Goal: Task Accomplishment & Management: Use online tool/utility

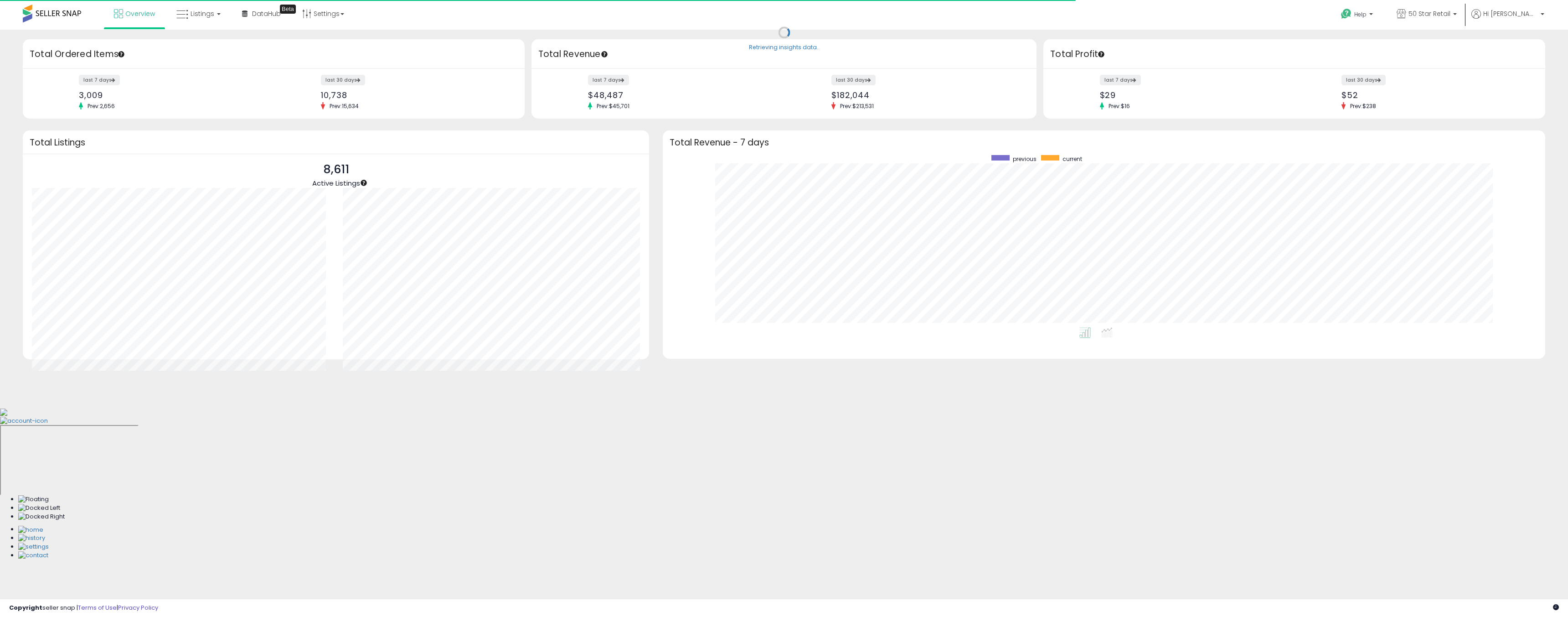
scroll to position [172, 864]
click at [186, 22] on link "Listings" at bounding box center [198, 13] width 58 height 27
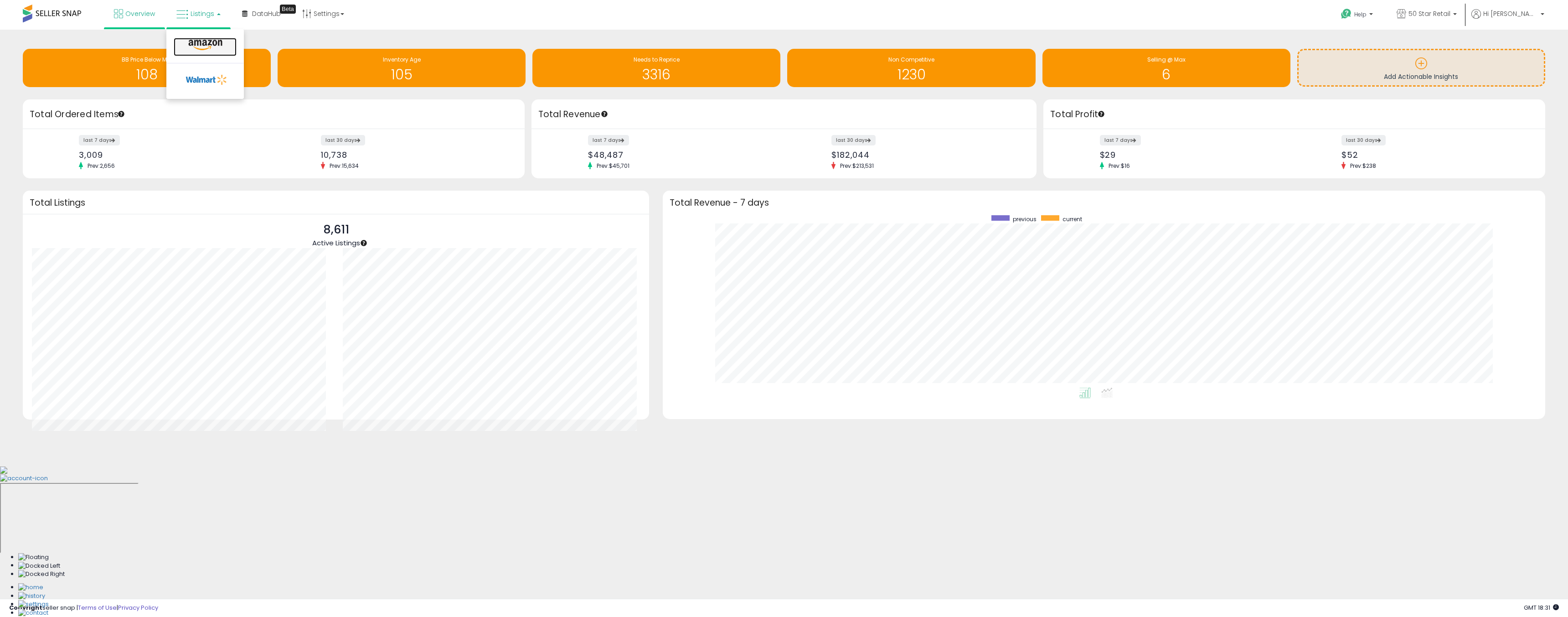
click at [205, 45] on icon at bounding box center [205, 44] width 40 height 12
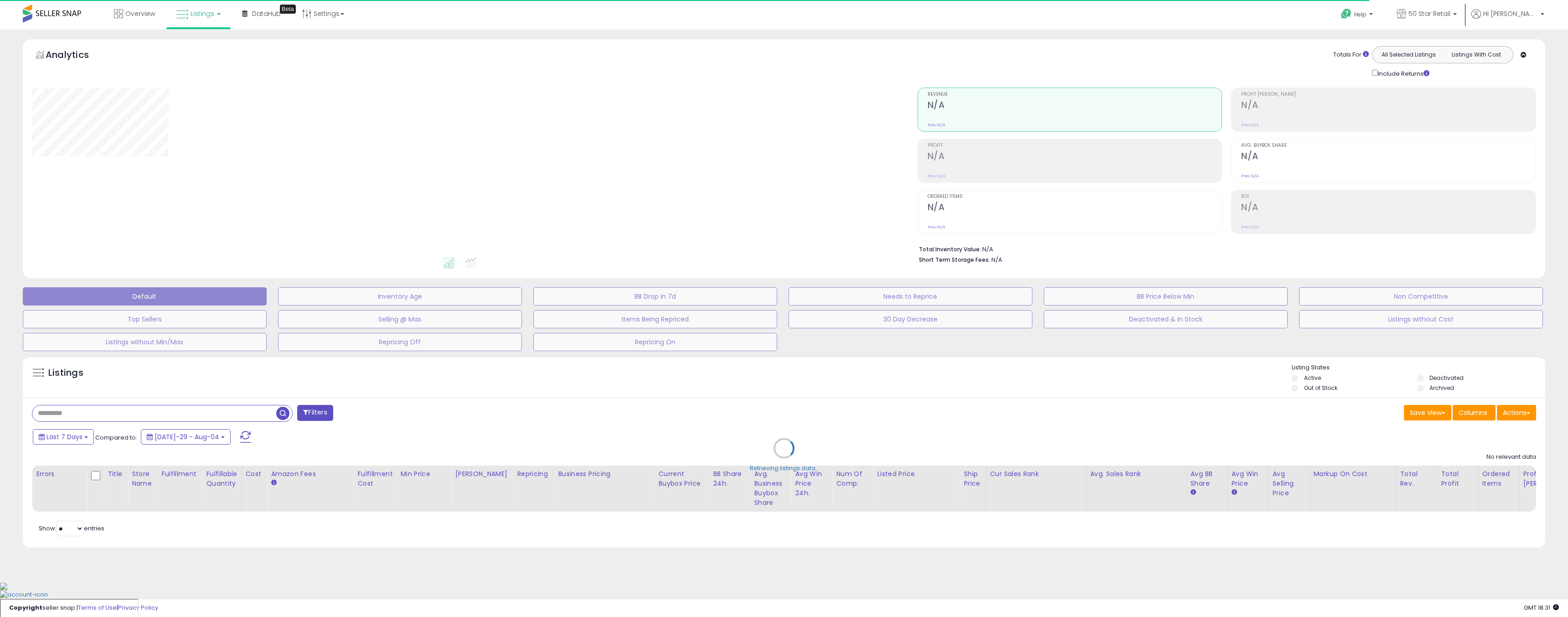
click at [1318, 385] on div "Retrieving listings data.." at bounding box center [784, 455] width 1536 height 208
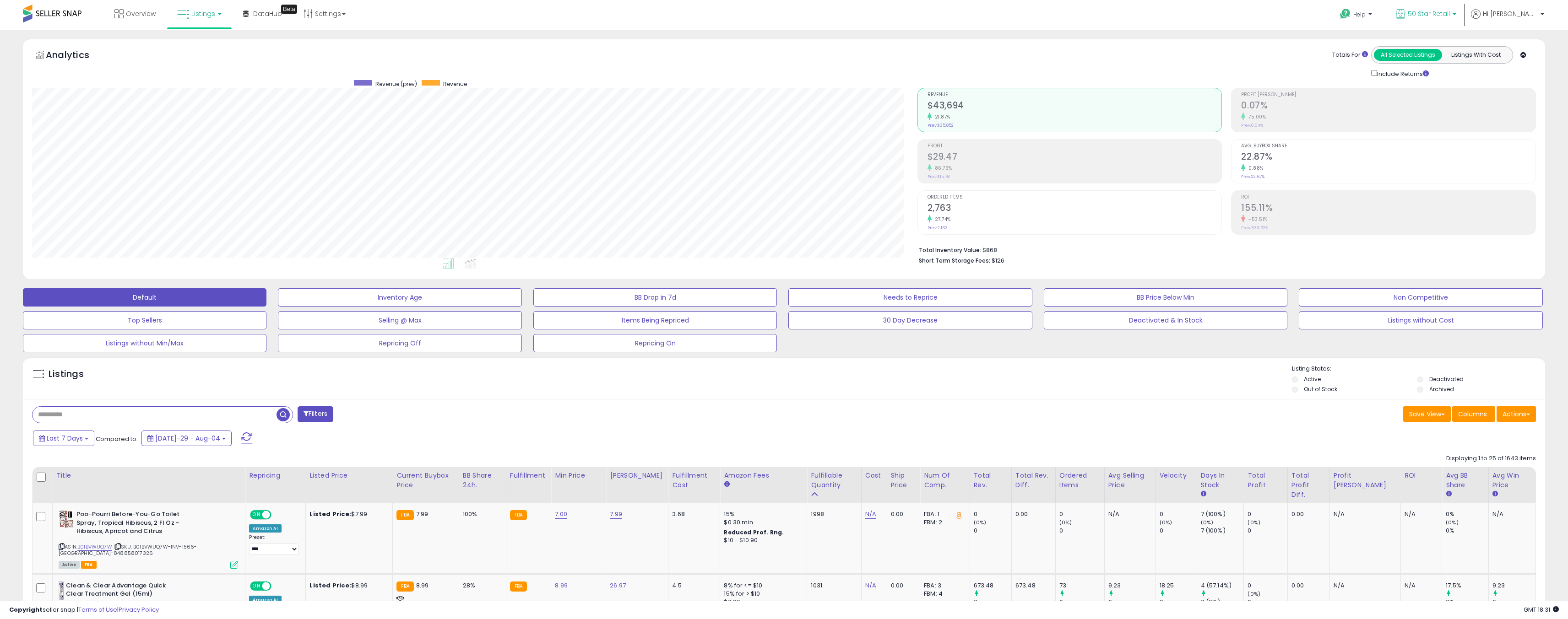
click at [1427, 5] on link "50 Star Retail" at bounding box center [1426, 15] width 74 height 30
click at [1131, 395] on div "Listings" at bounding box center [784, 380] width 1522 height 31
click at [1506, 411] on button "Actions" at bounding box center [1516, 414] width 39 height 15
click at [1468, 489] on link "Export All Columns" at bounding box center [1479, 488] width 100 height 14
click at [1556, 15] on div "× Export complete Exported 1643 listings. Download" at bounding box center [1482, 31] width 160 height 52
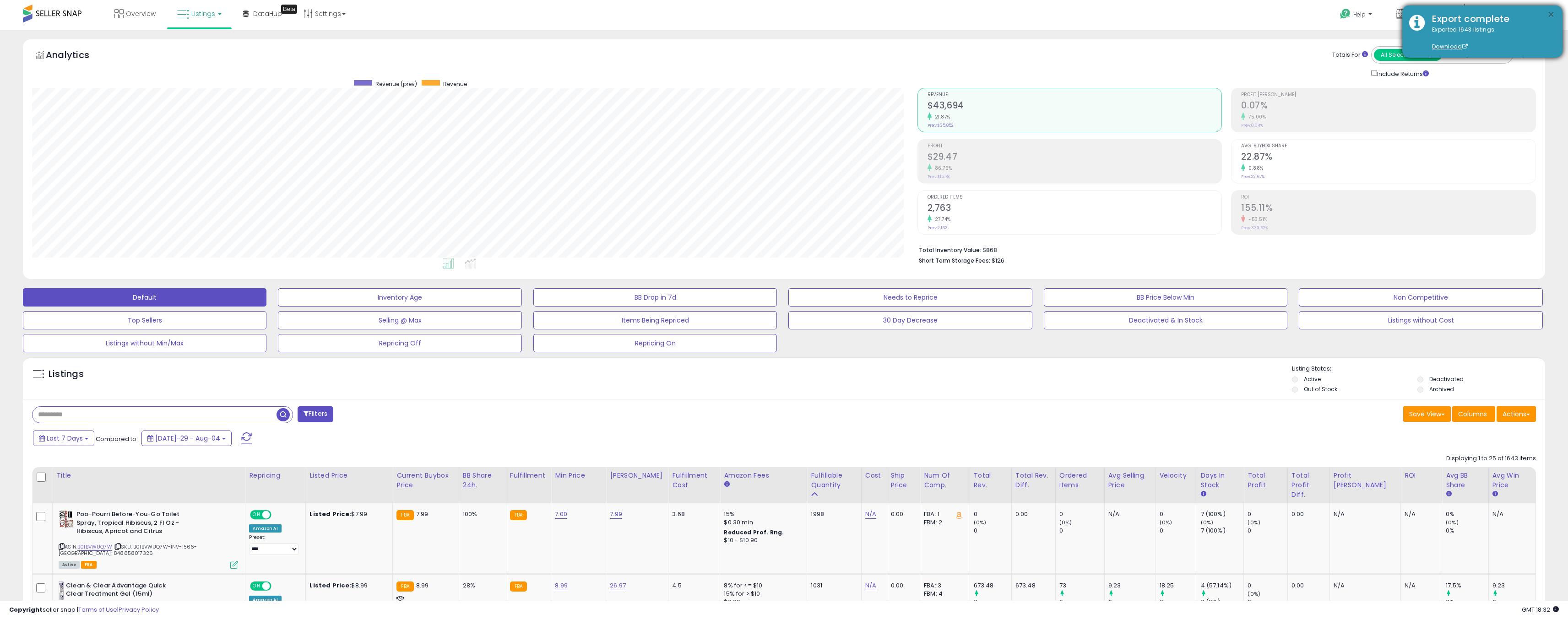
click at [1553, 20] on button "×" at bounding box center [1551, 15] width 7 height 12
click at [1479, 18] on div "Export complete" at bounding box center [1490, 19] width 130 height 13
click at [1450, 12] on span "50 Star Retail" at bounding box center [1429, 13] width 42 height 9
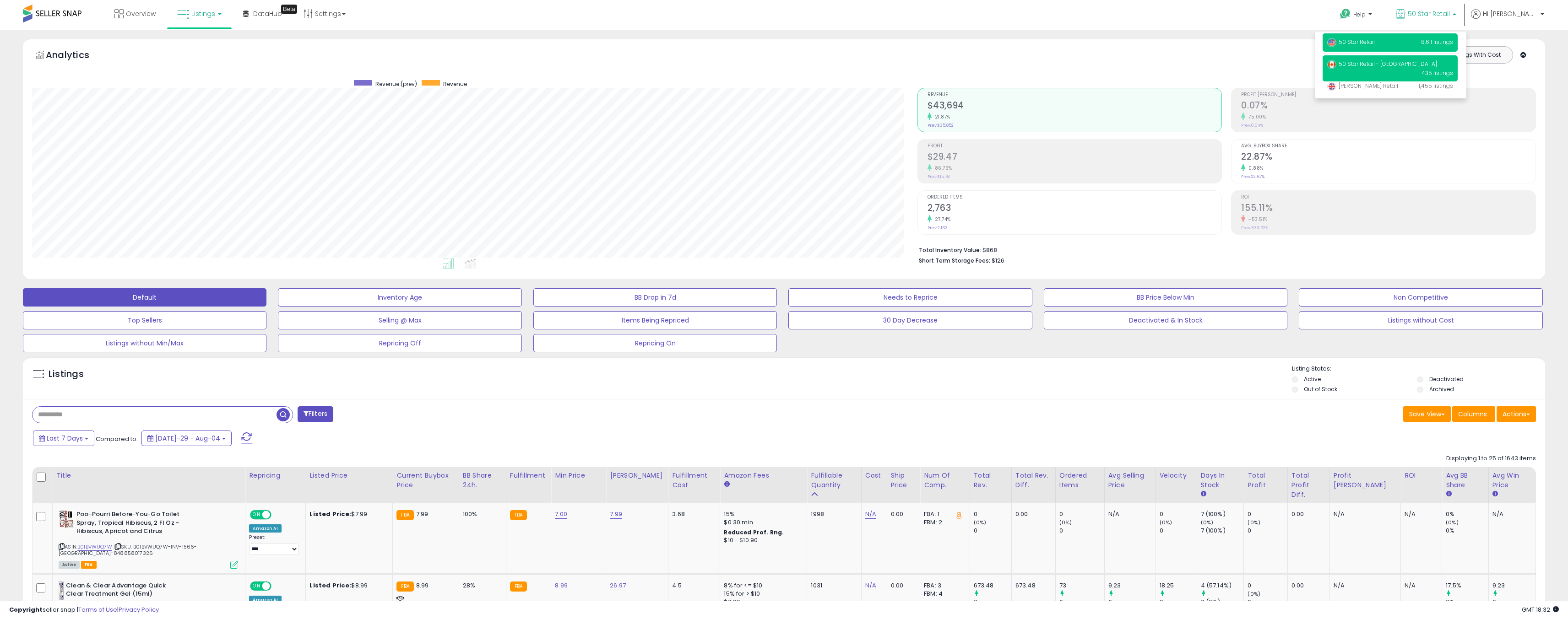
click at [1424, 64] on p "50 Star Retail - CA 435 listings" at bounding box center [1389, 68] width 135 height 26
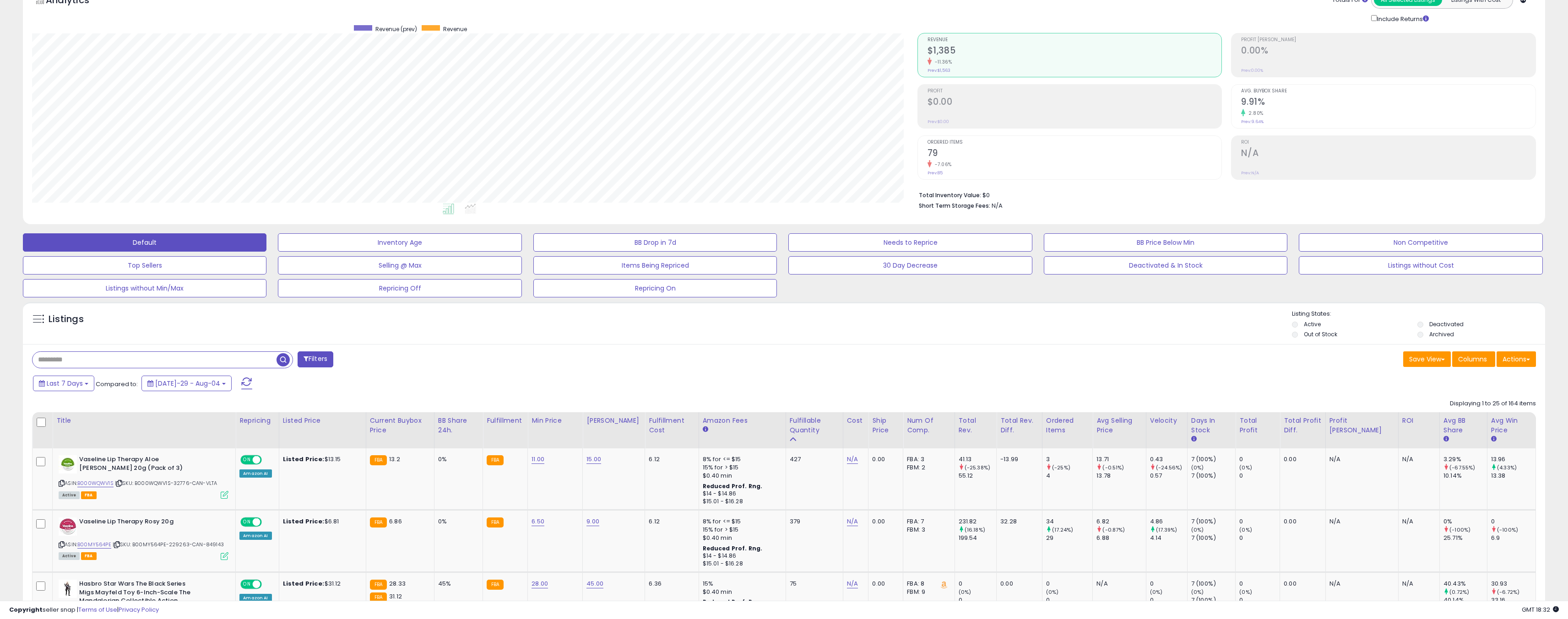
scroll to position [188, 885]
click at [1519, 362] on button "Actions" at bounding box center [1516, 359] width 39 height 15
click at [1484, 417] on link "Export All Columns" at bounding box center [1479, 417] width 100 height 14
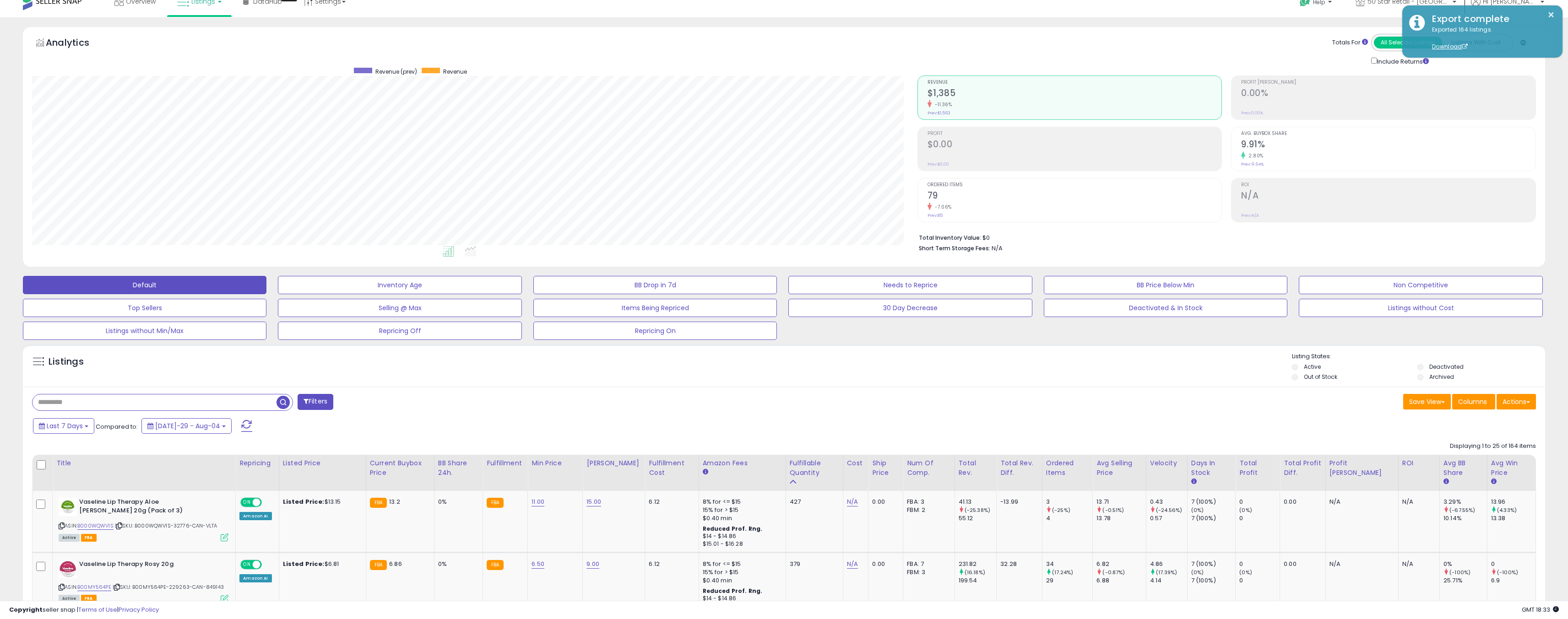
scroll to position [0, 0]
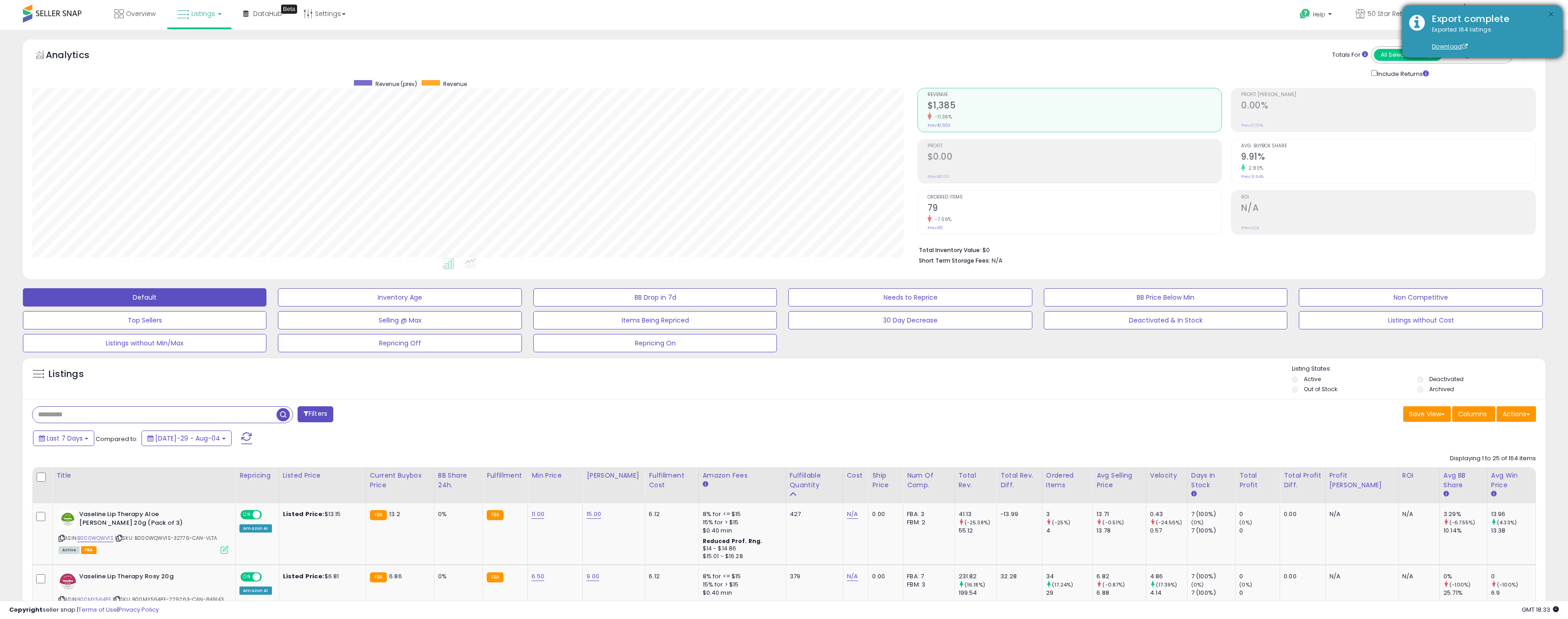
click at [1551, 14] on button "×" at bounding box center [1551, 15] width 7 height 12
click at [1450, 13] on span "50 Star Retail - [GEOGRAPHIC_DATA]" at bounding box center [1408, 13] width 83 height 9
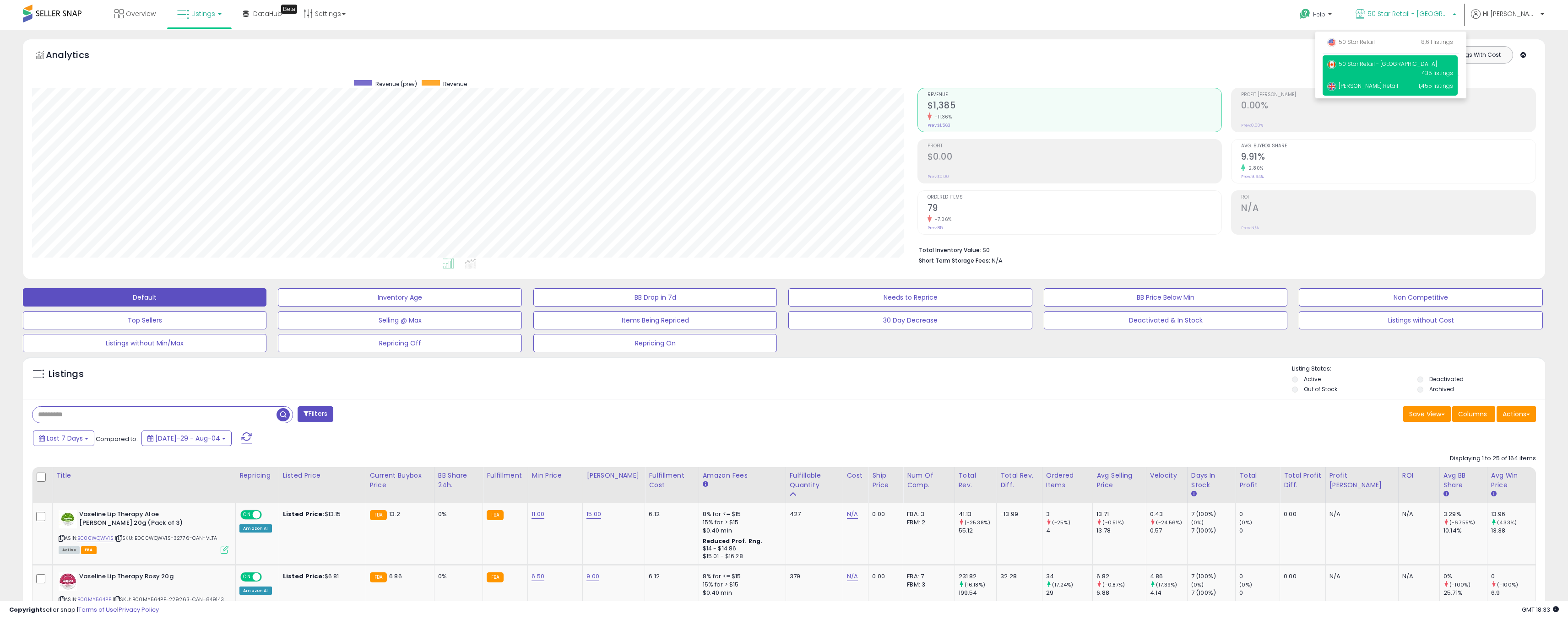
click at [1383, 87] on span "[PERSON_NAME] Retail" at bounding box center [1363, 86] width 71 height 8
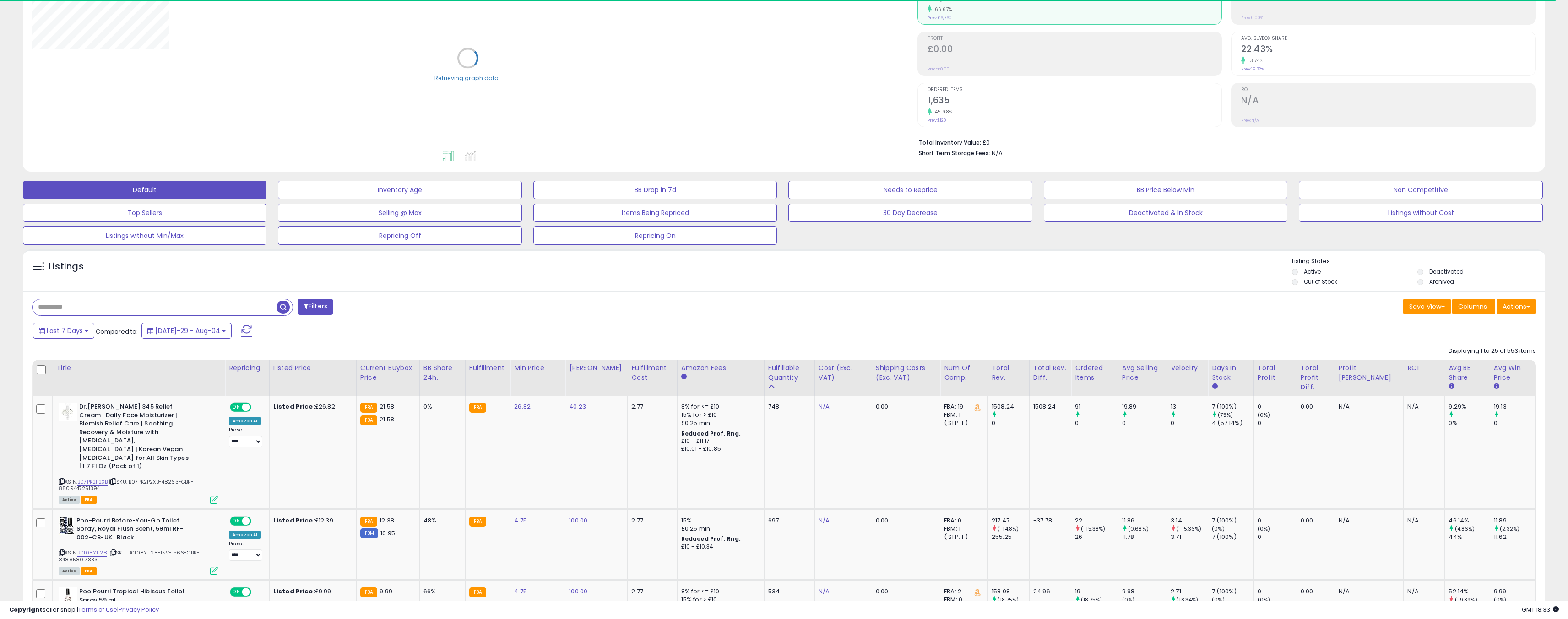
scroll to position [165, 0]
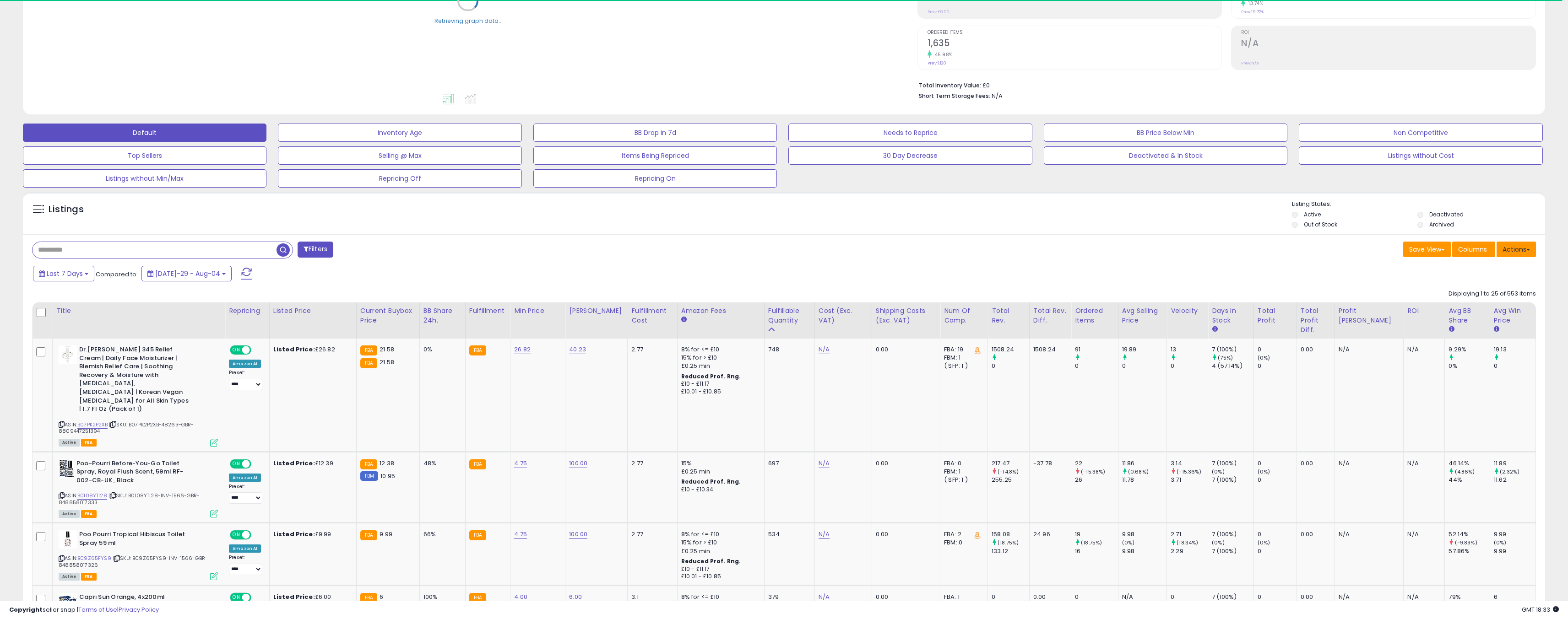
click at [1521, 249] on button "Actions" at bounding box center [1516, 249] width 39 height 15
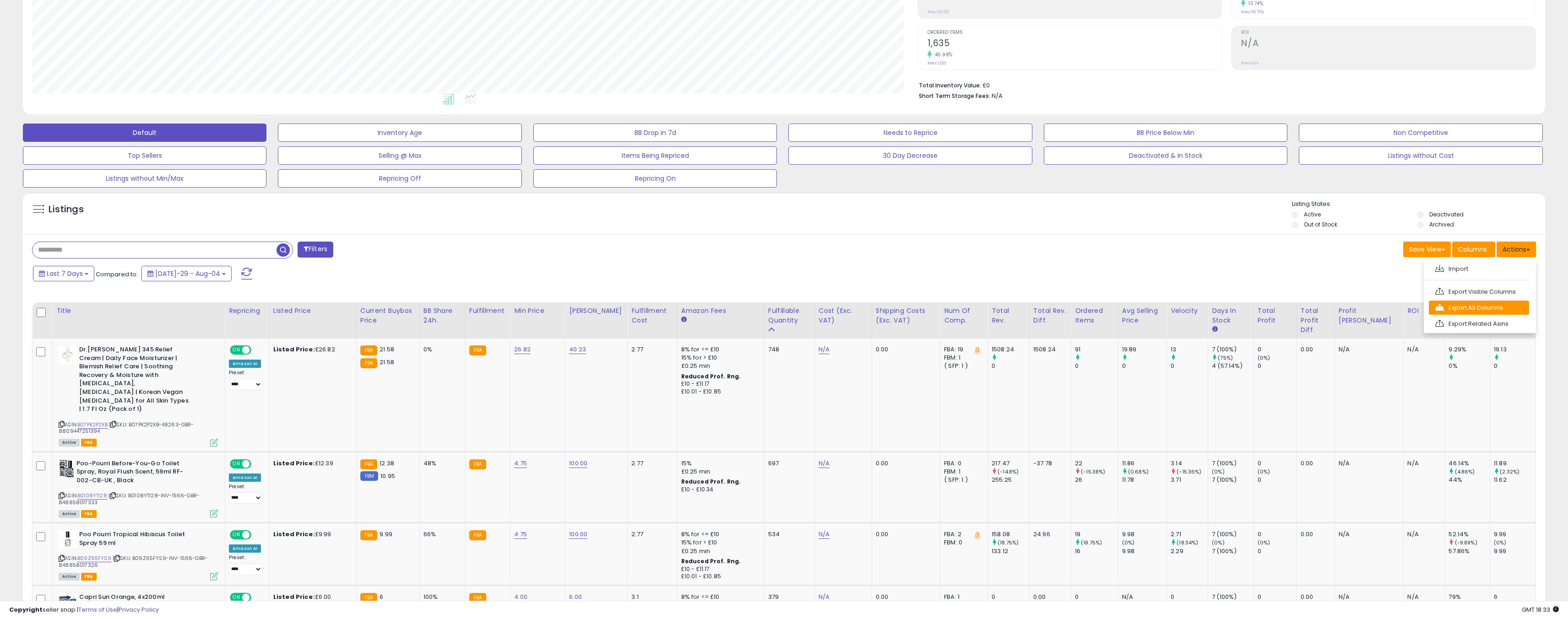
scroll to position [188, 885]
click at [1493, 312] on link "Export All Columns" at bounding box center [1479, 307] width 100 height 14
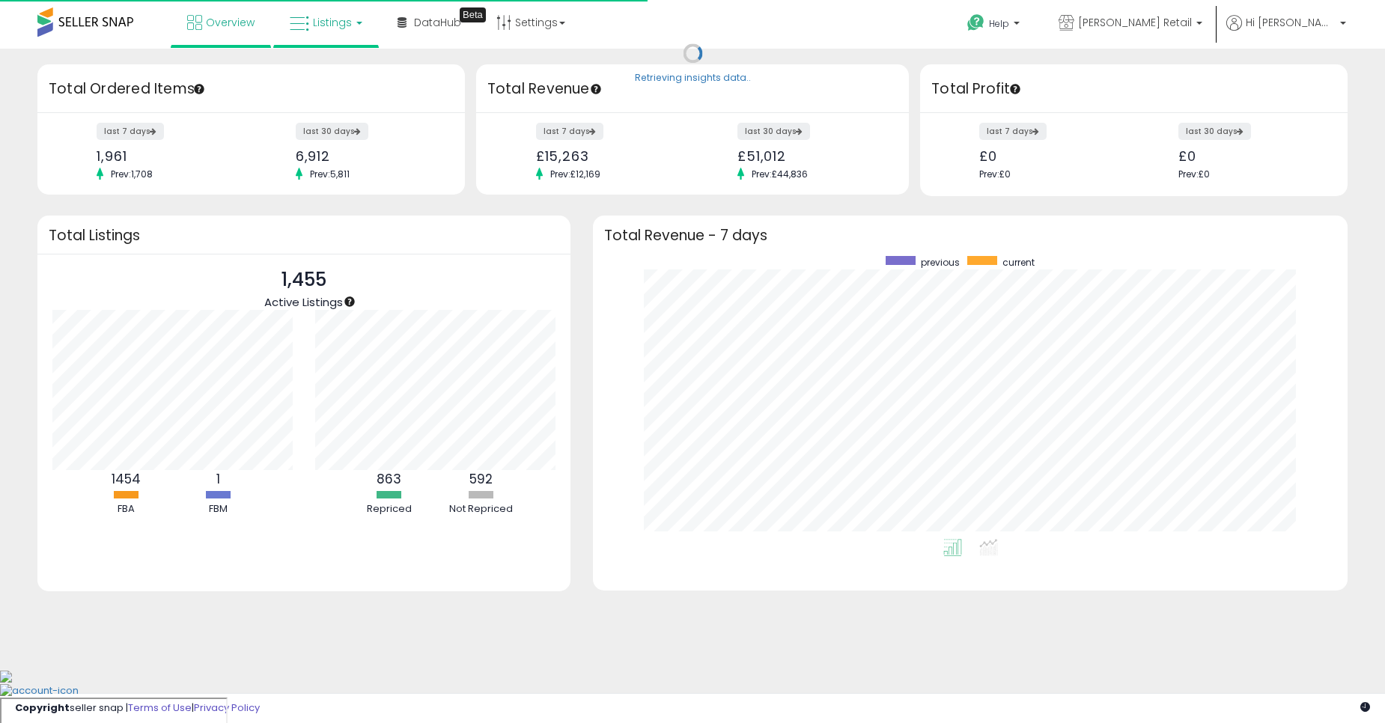
click at [298, 19] on icon at bounding box center [299, 23] width 19 height 19
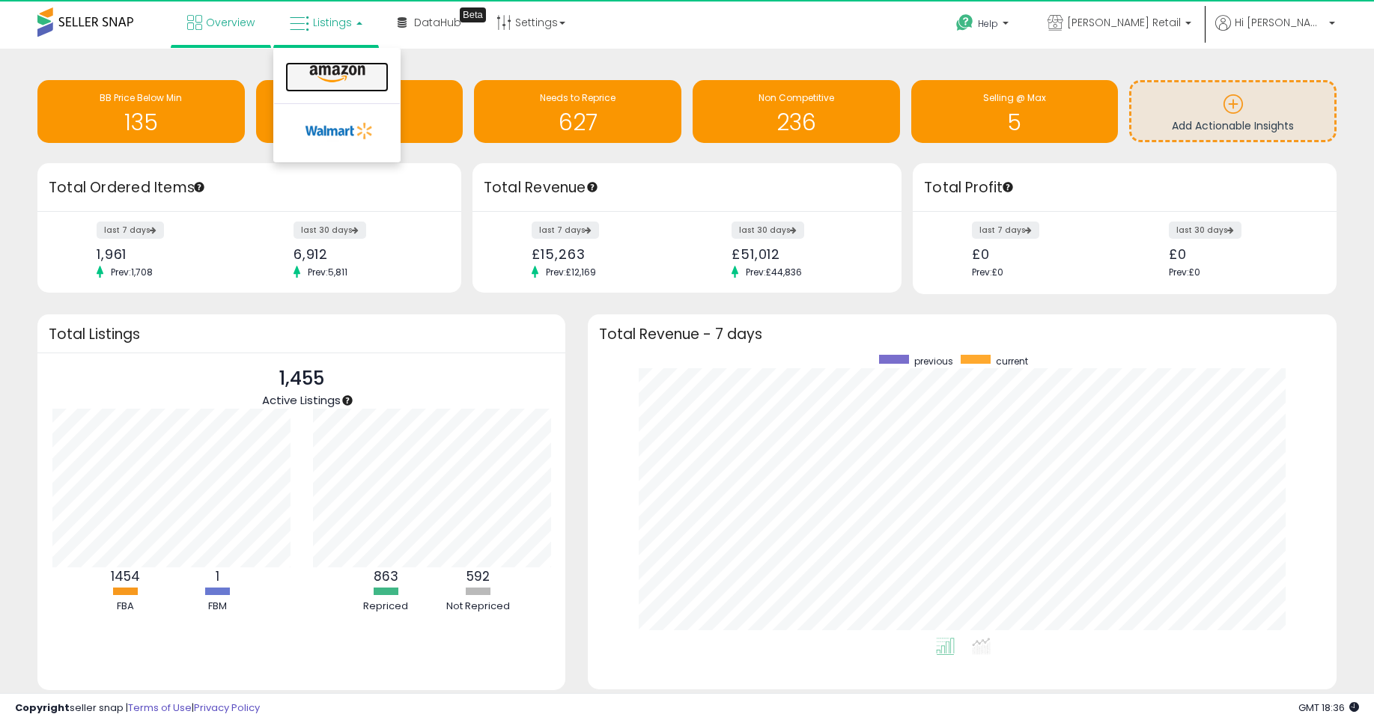
click at [335, 83] on icon at bounding box center [337, 73] width 65 height 19
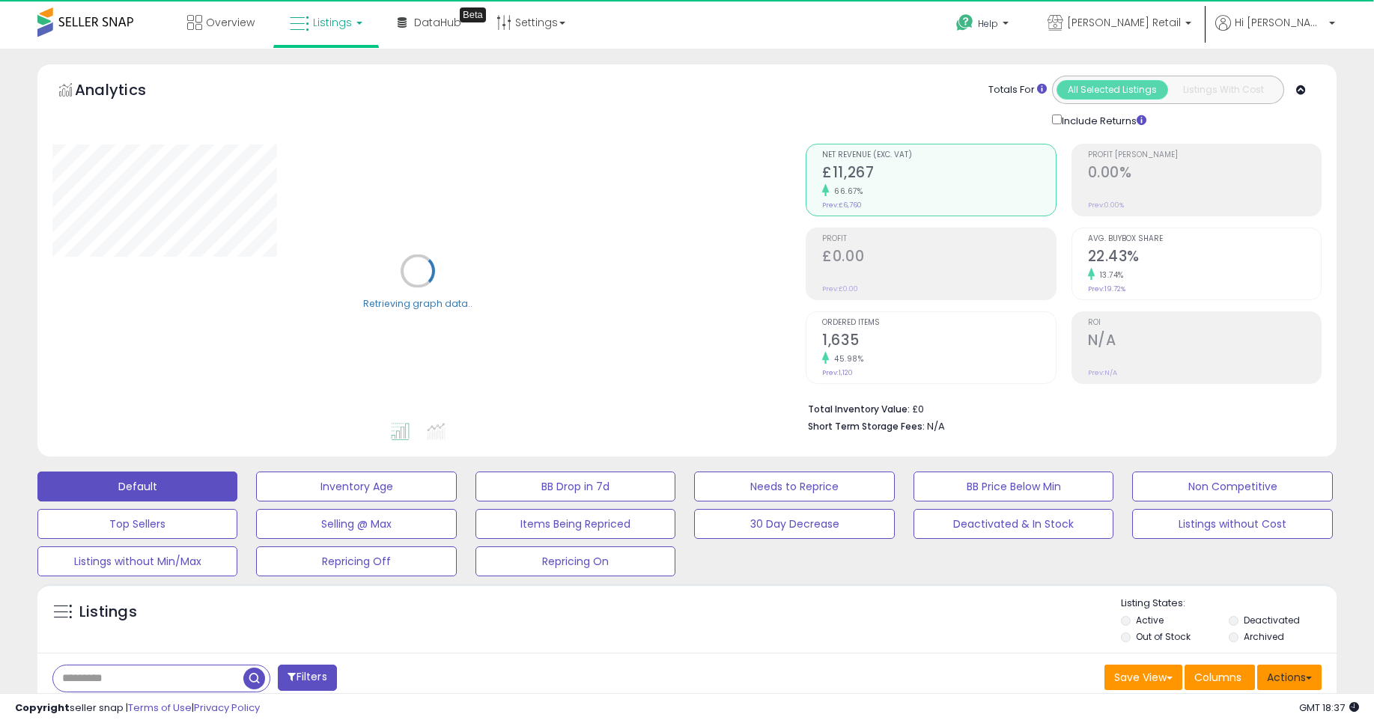
click at [1311, 675] on button "Actions" at bounding box center [1289, 677] width 64 height 25
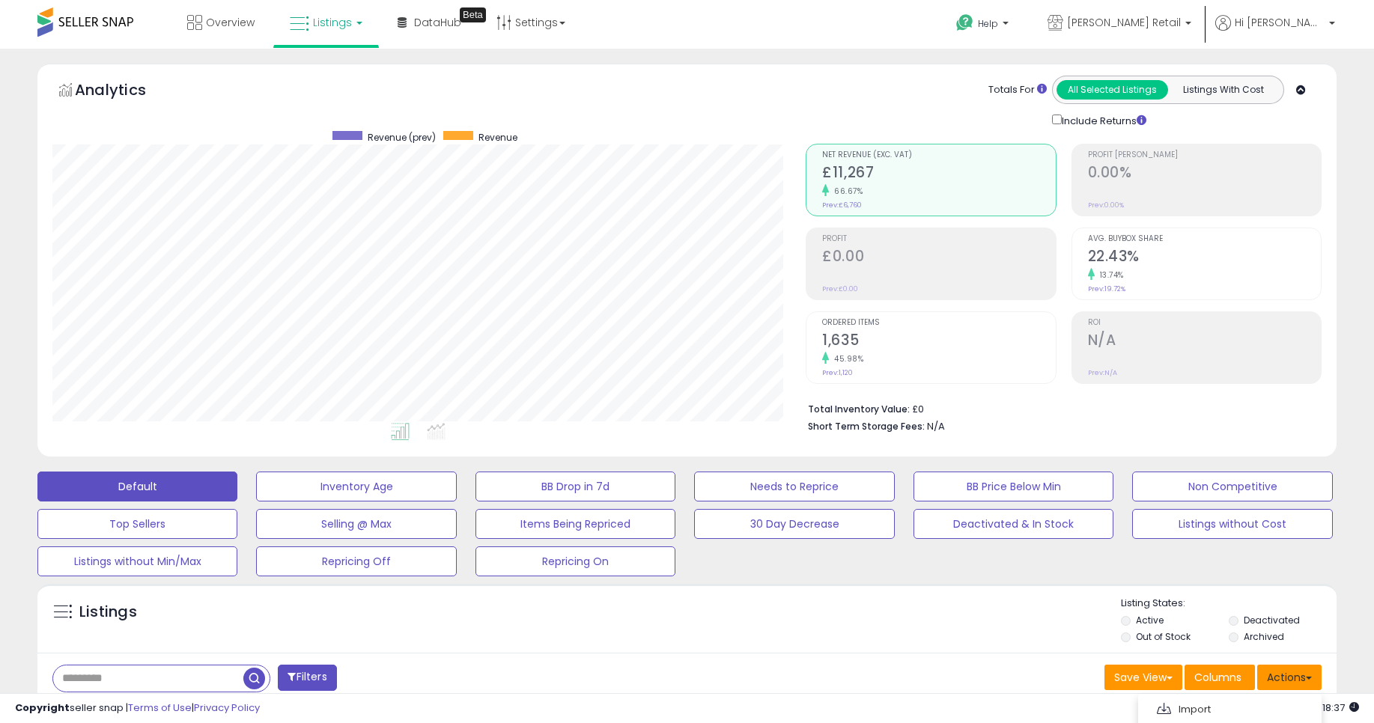
scroll to position [307, 754]
click at [1286, 680] on button "Actions" at bounding box center [1289, 677] width 64 height 25
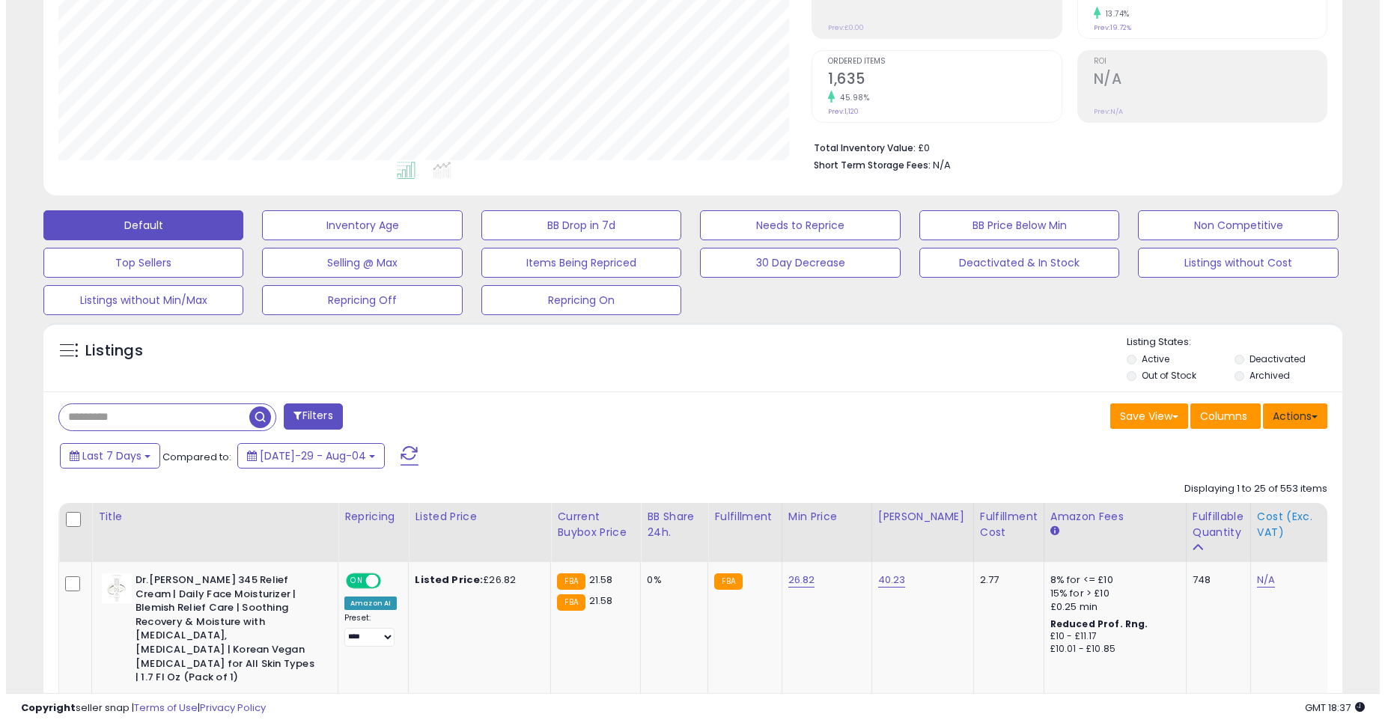
scroll to position [270, 0]
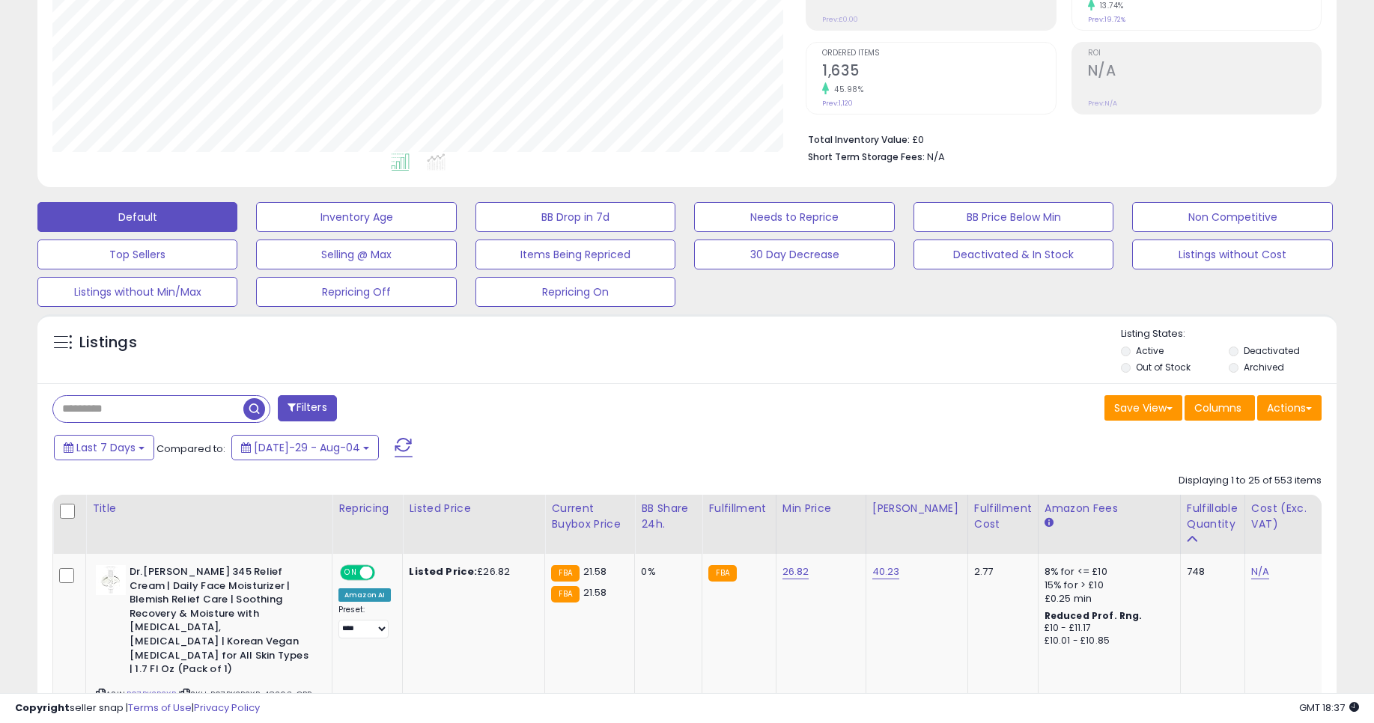
click at [1289, 419] on button "Actions" at bounding box center [1289, 407] width 64 height 25
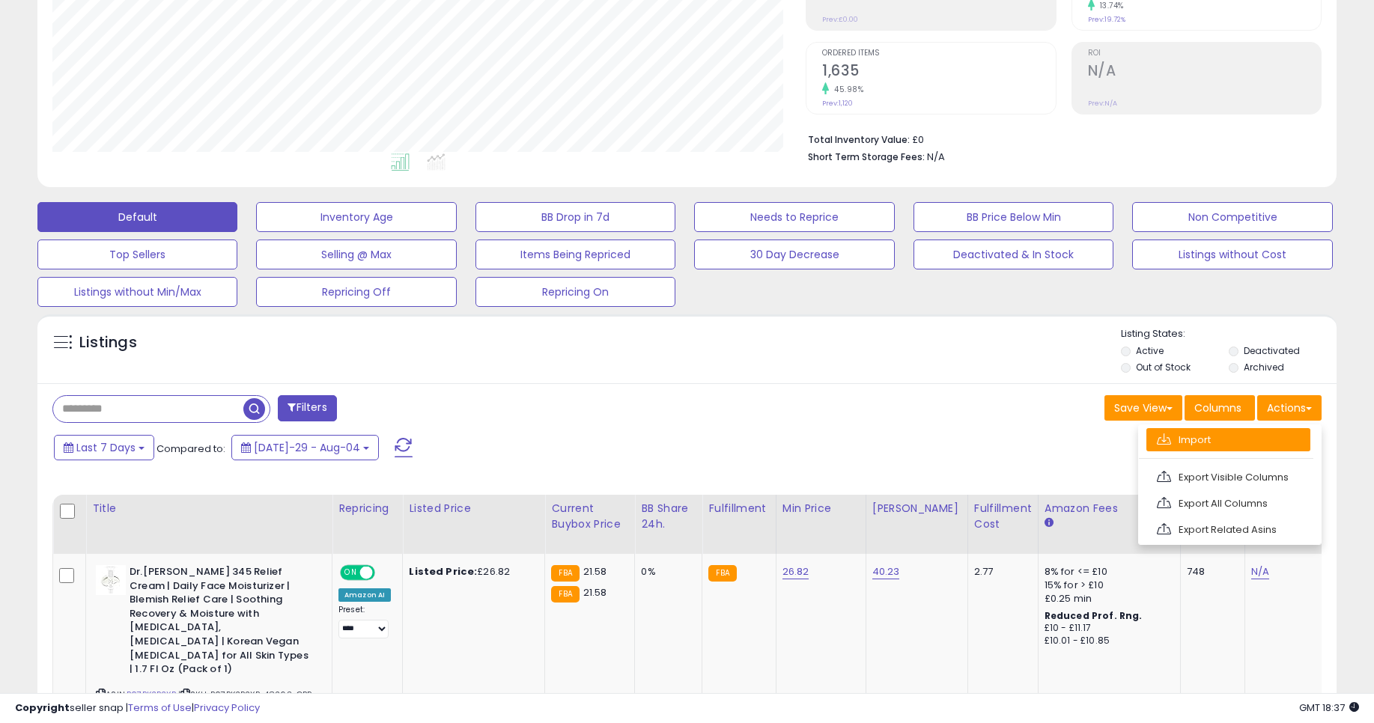
click at [1145, 442] on li "Import" at bounding box center [1226, 439] width 174 height 23
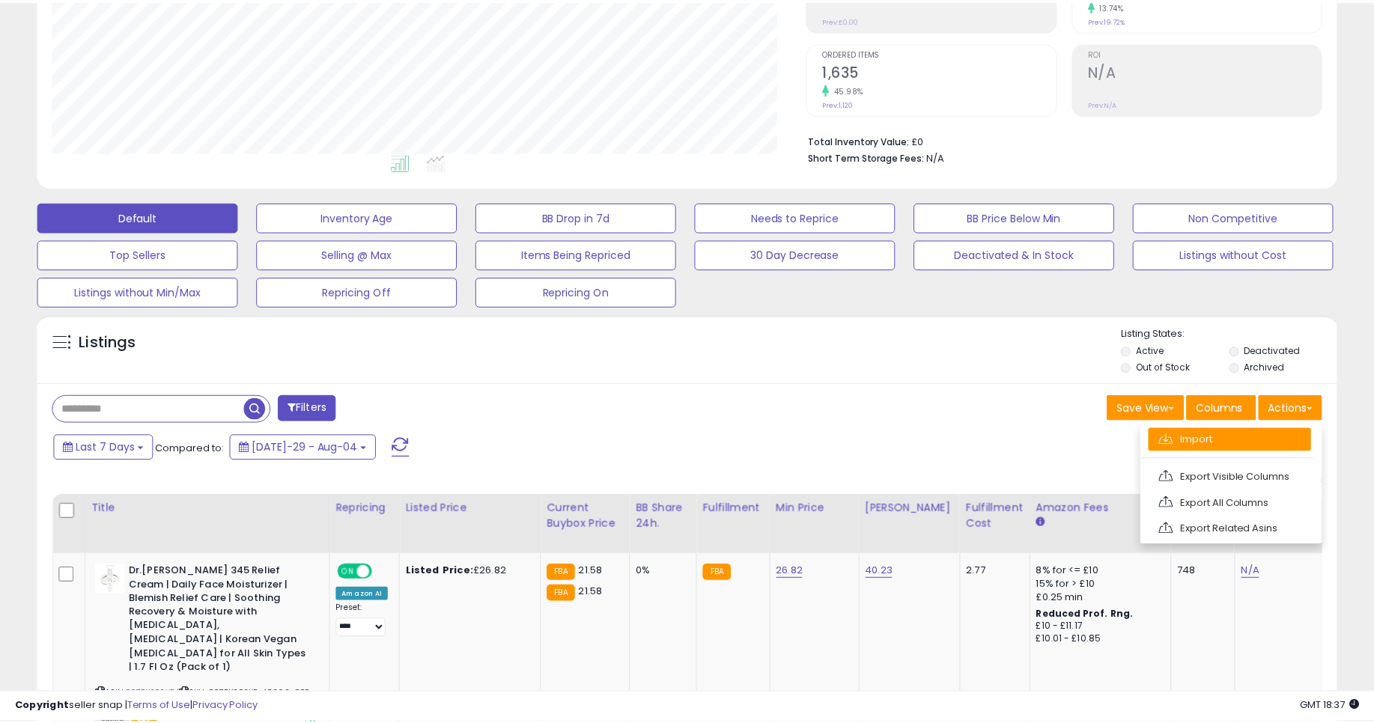
scroll to position [307, 760]
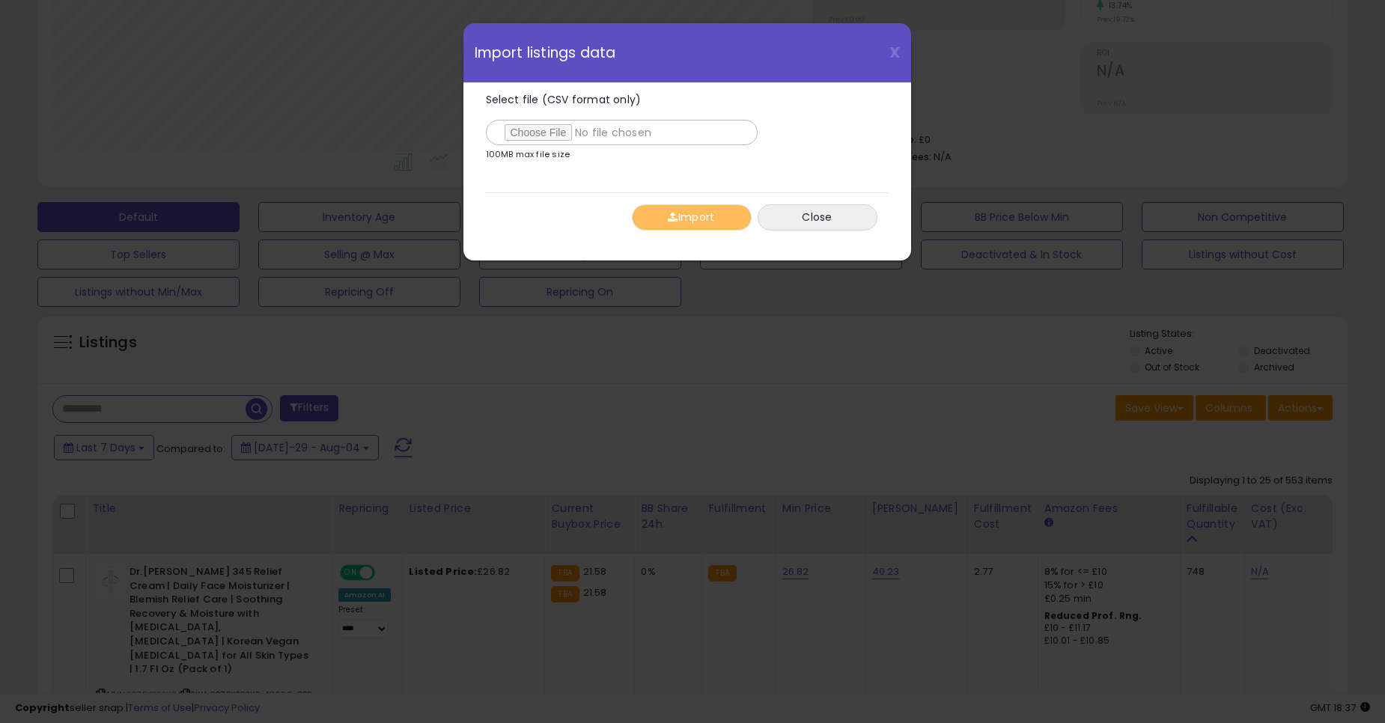
type input "**********"
click at [693, 229] on button "Import" at bounding box center [692, 217] width 120 height 26
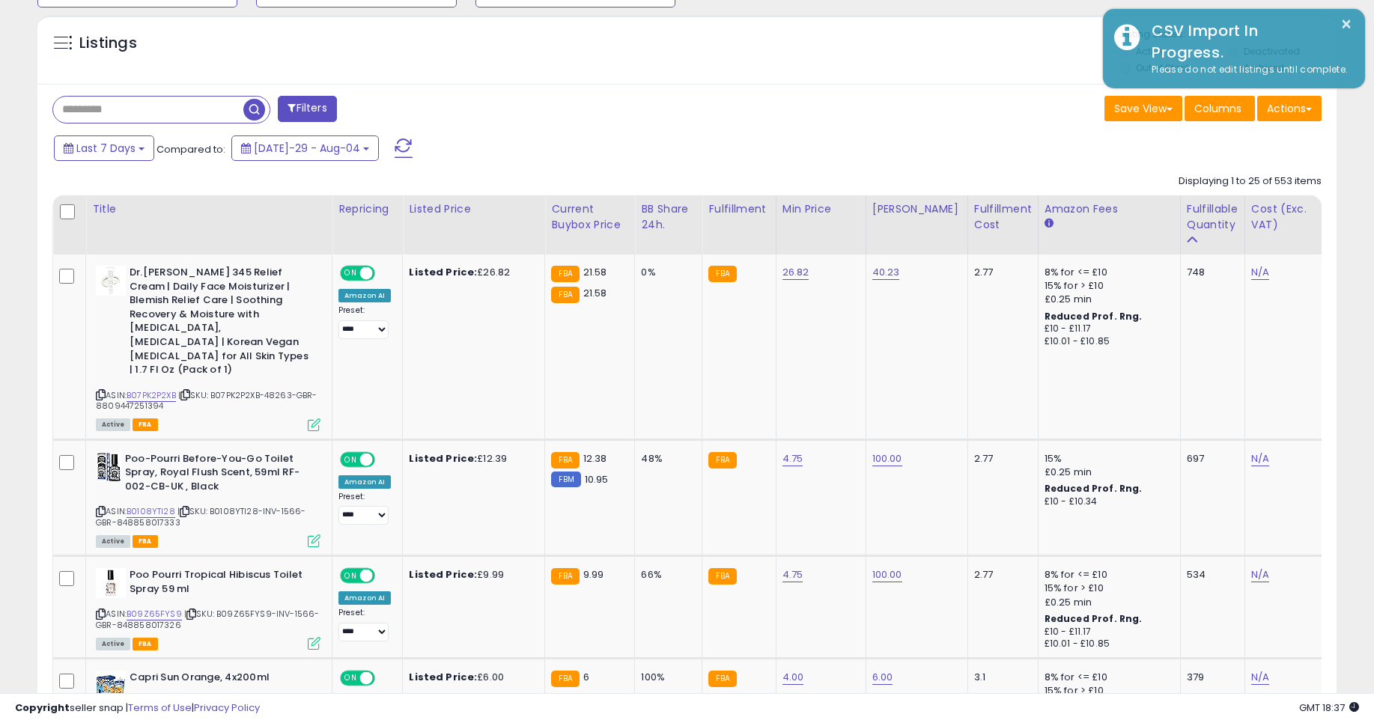
scroll to position [629, 0]
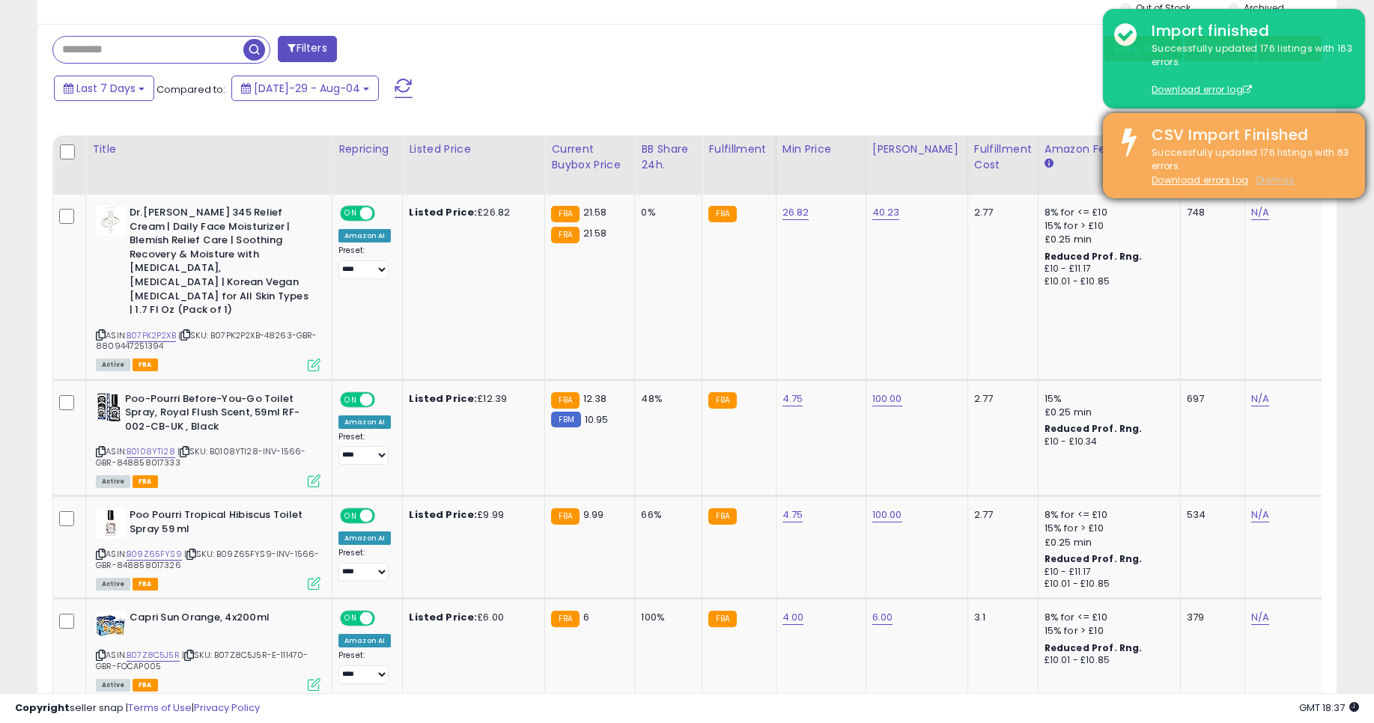
click at [1271, 185] on u "Dismiss" at bounding box center [1275, 180] width 37 height 13
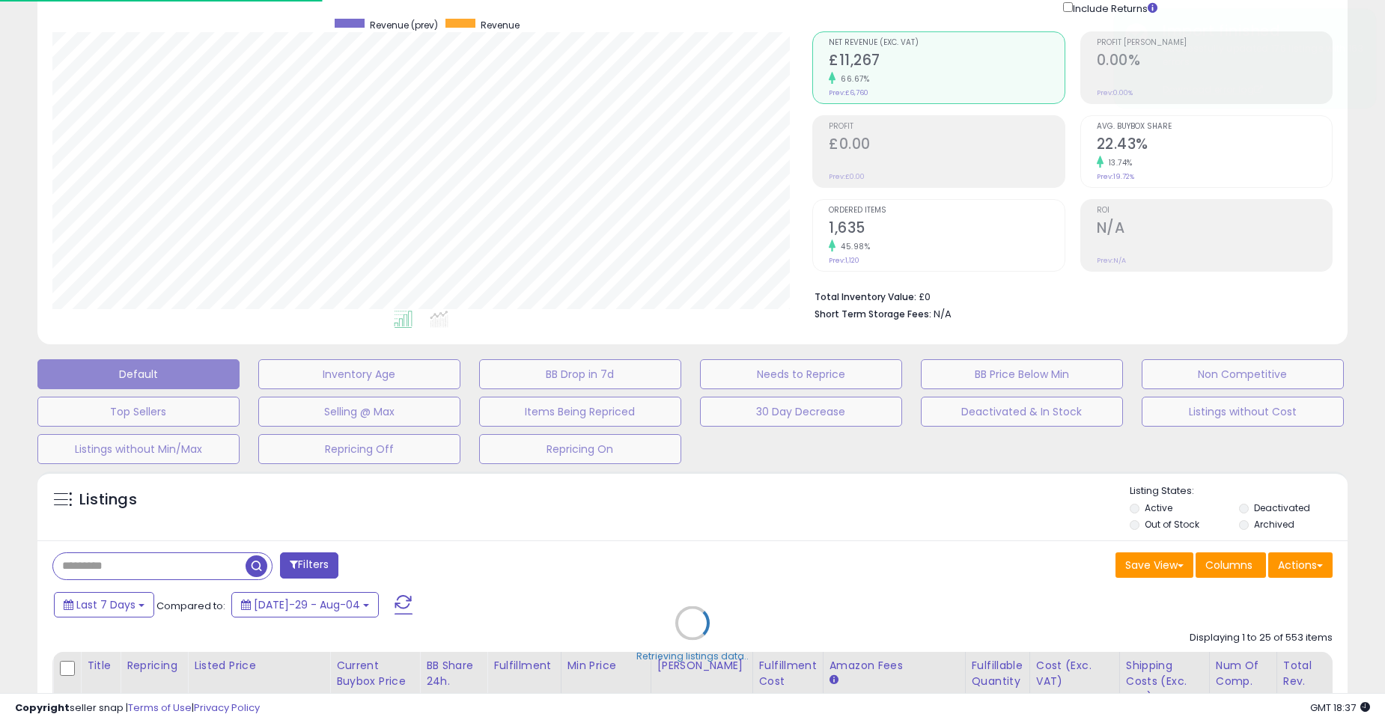
scroll to position [307, 760]
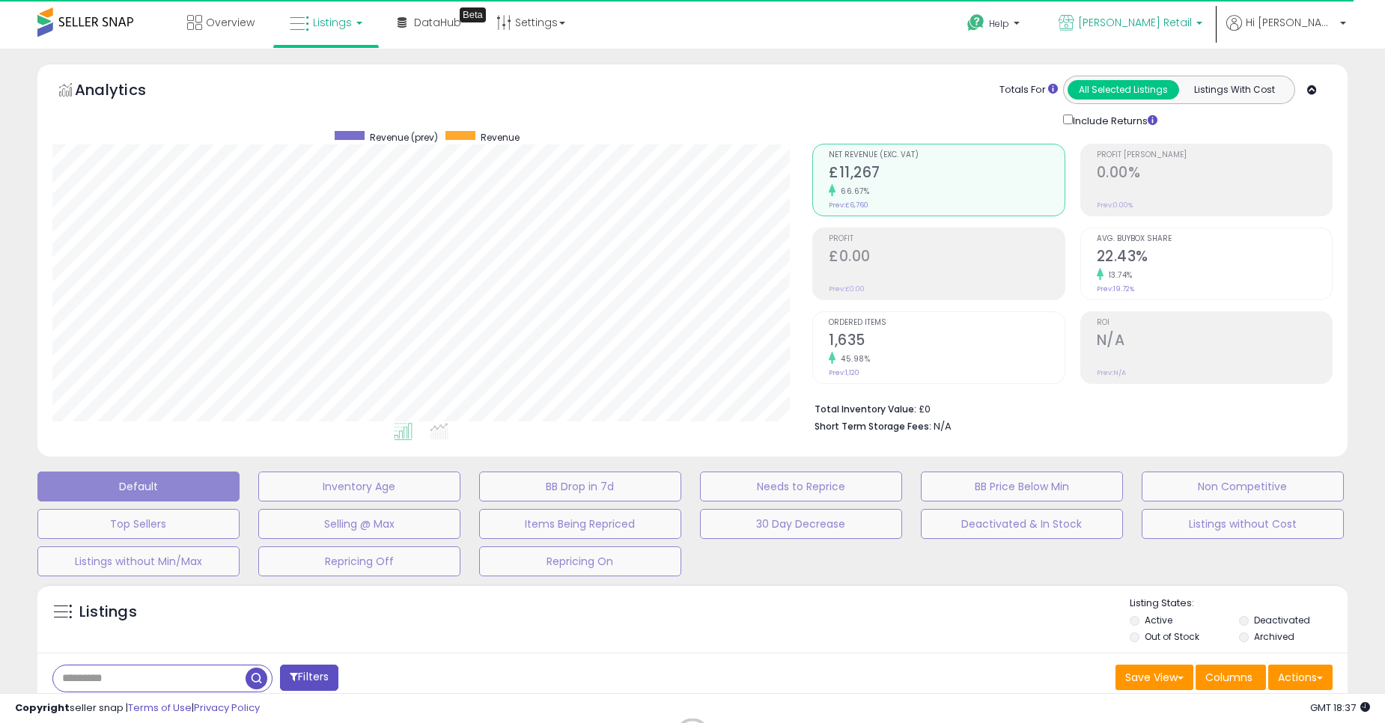
click at [1170, 23] on span "[PERSON_NAME] Retail" at bounding box center [1135, 22] width 114 height 15
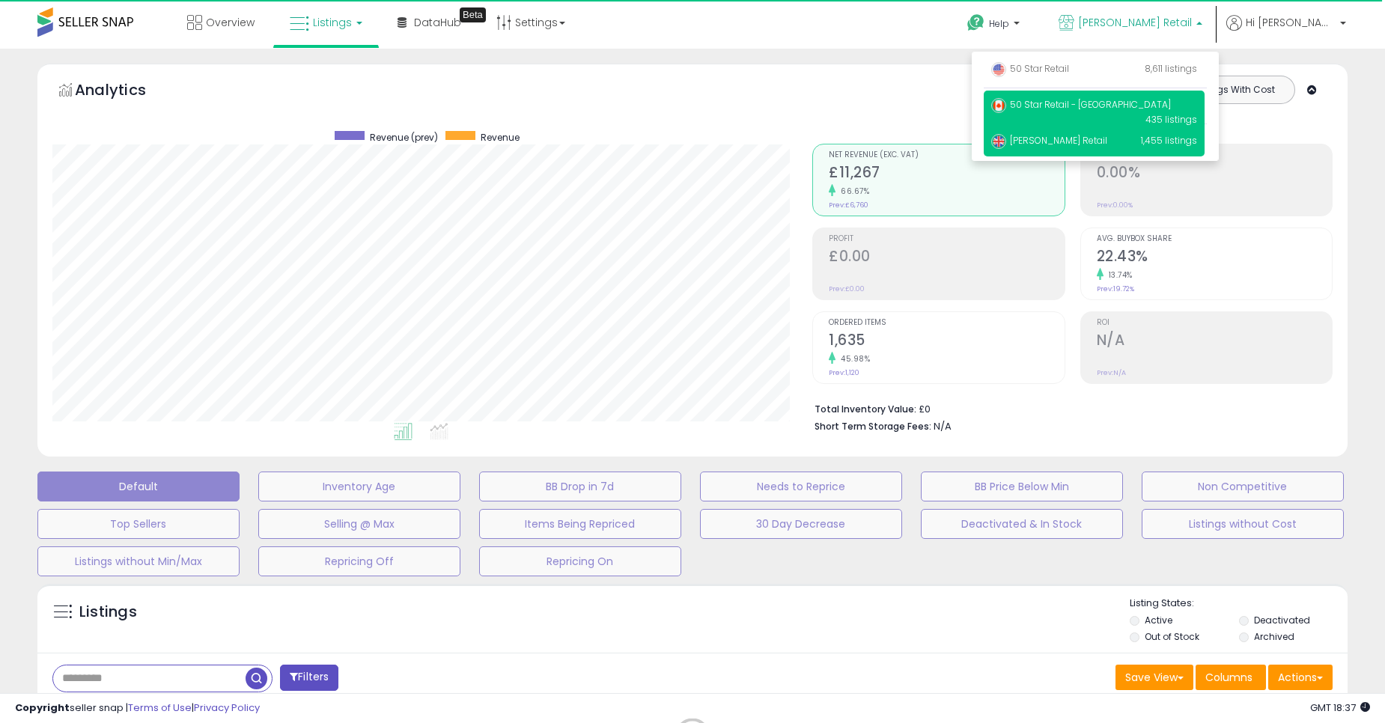
click at [1142, 112] on p "50 Star Retail - CA 435 listings" at bounding box center [1094, 112] width 221 height 43
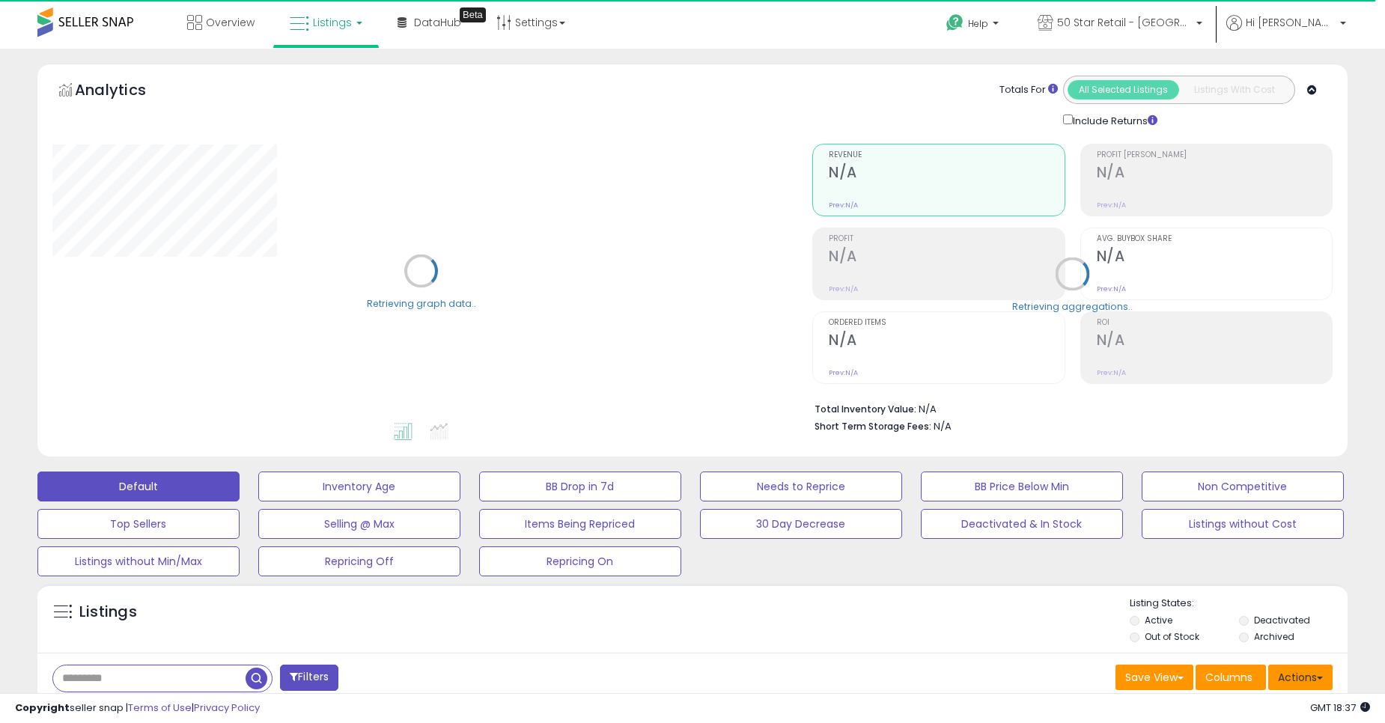
click at [1295, 681] on button "Actions" at bounding box center [1301, 677] width 64 height 25
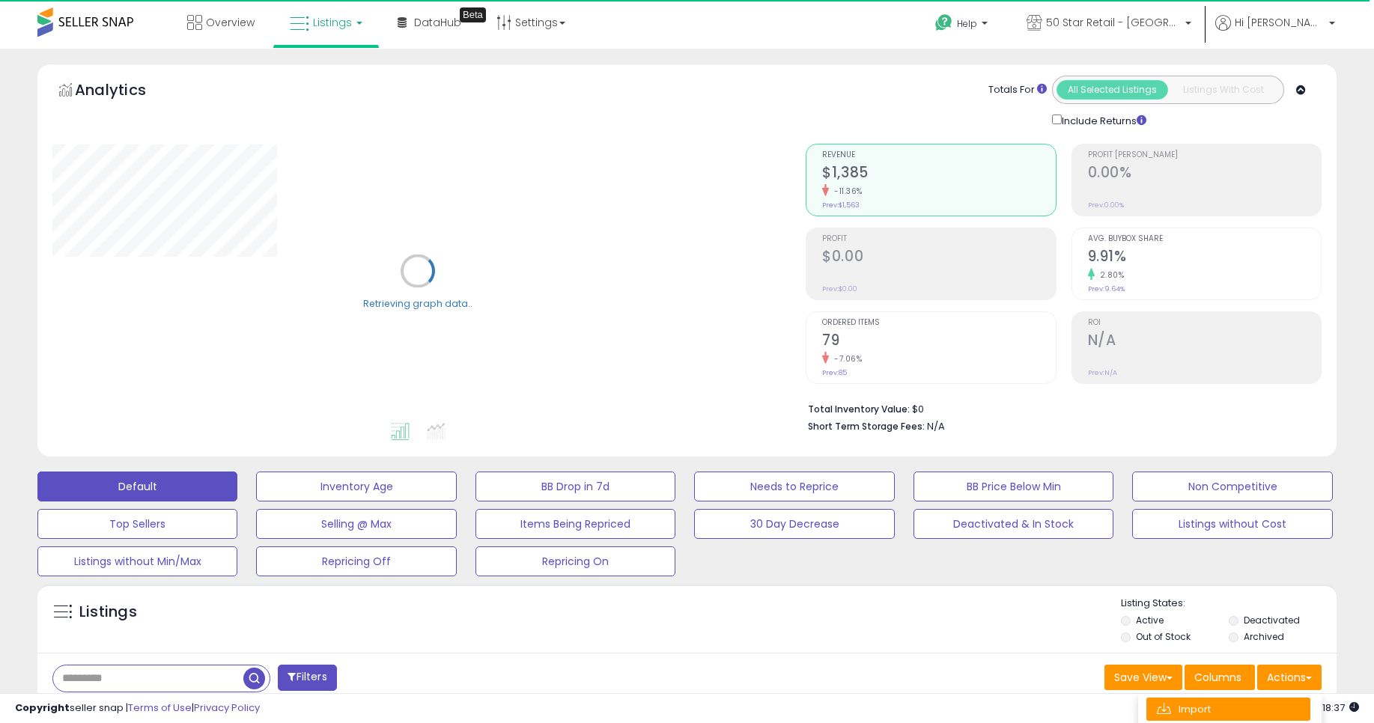
click at [1219, 704] on link "Import" at bounding box center [1228, 709] width 164 height 23
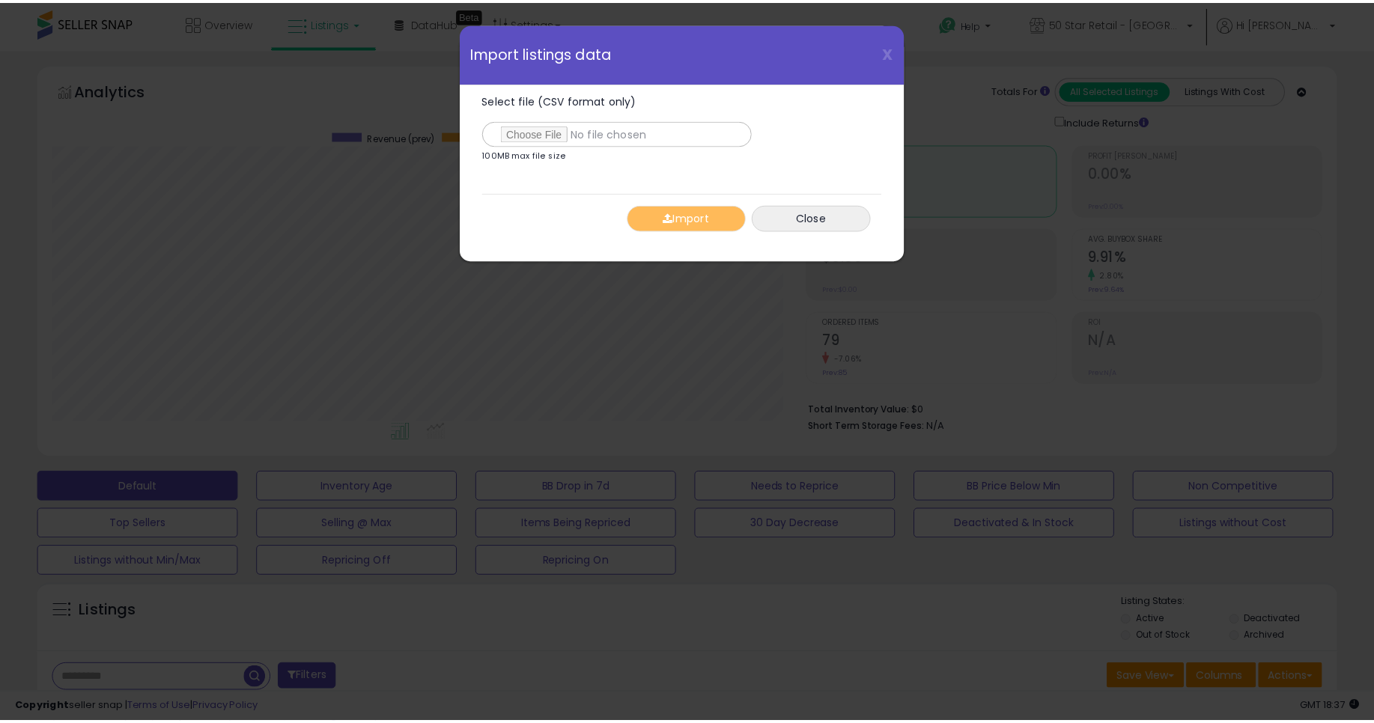
scroll to position [307, 760]
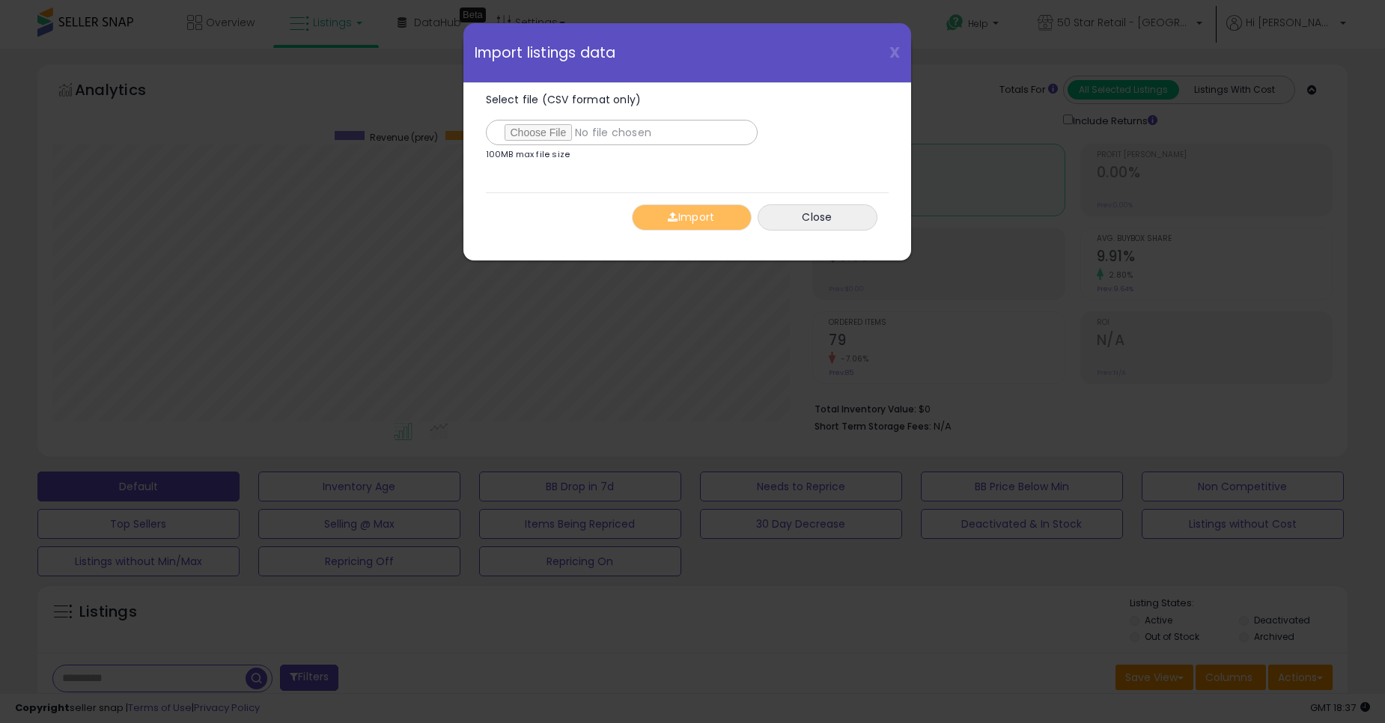
type input "**********"
click at [661, 213] on button "Import" at bounding box center [692, 217] width 120 height 26
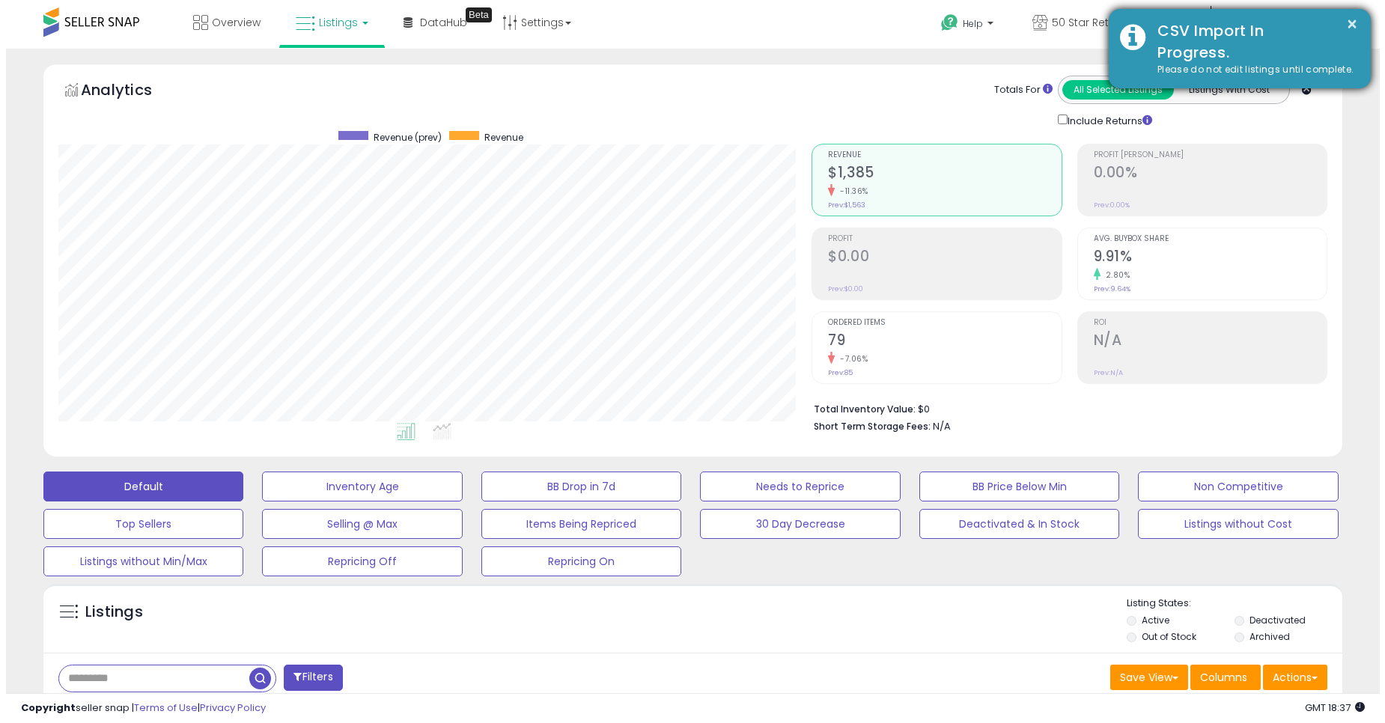
scroll to position [748530, 748084]
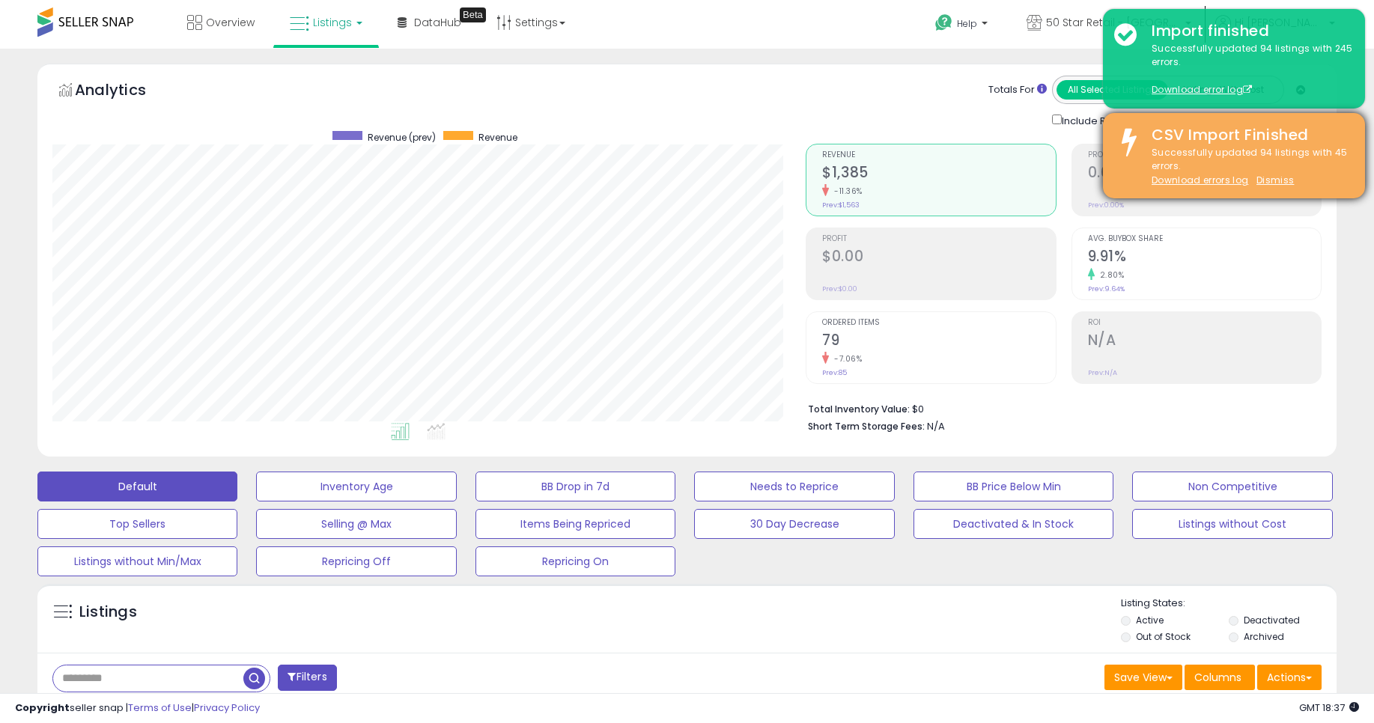
click at [1275, 186] on div "Successfully updated 94 listings with 45 errors. Download errors log Dismiss" at bounding box center [1246, 167] width 213 height 42
click at [1278, 182] on u "Dismiss" at bounding box center [1275, 180] width 37 height 13
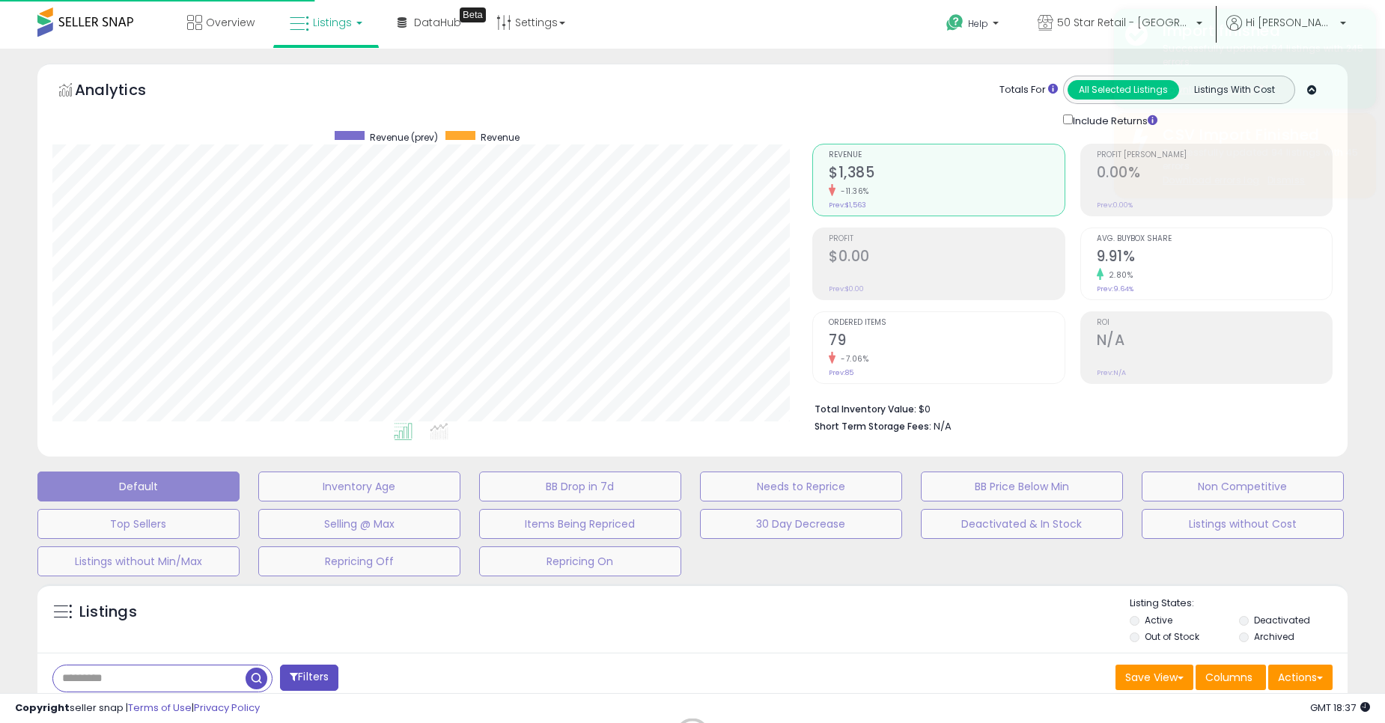
scroll to position [748530, 748077]
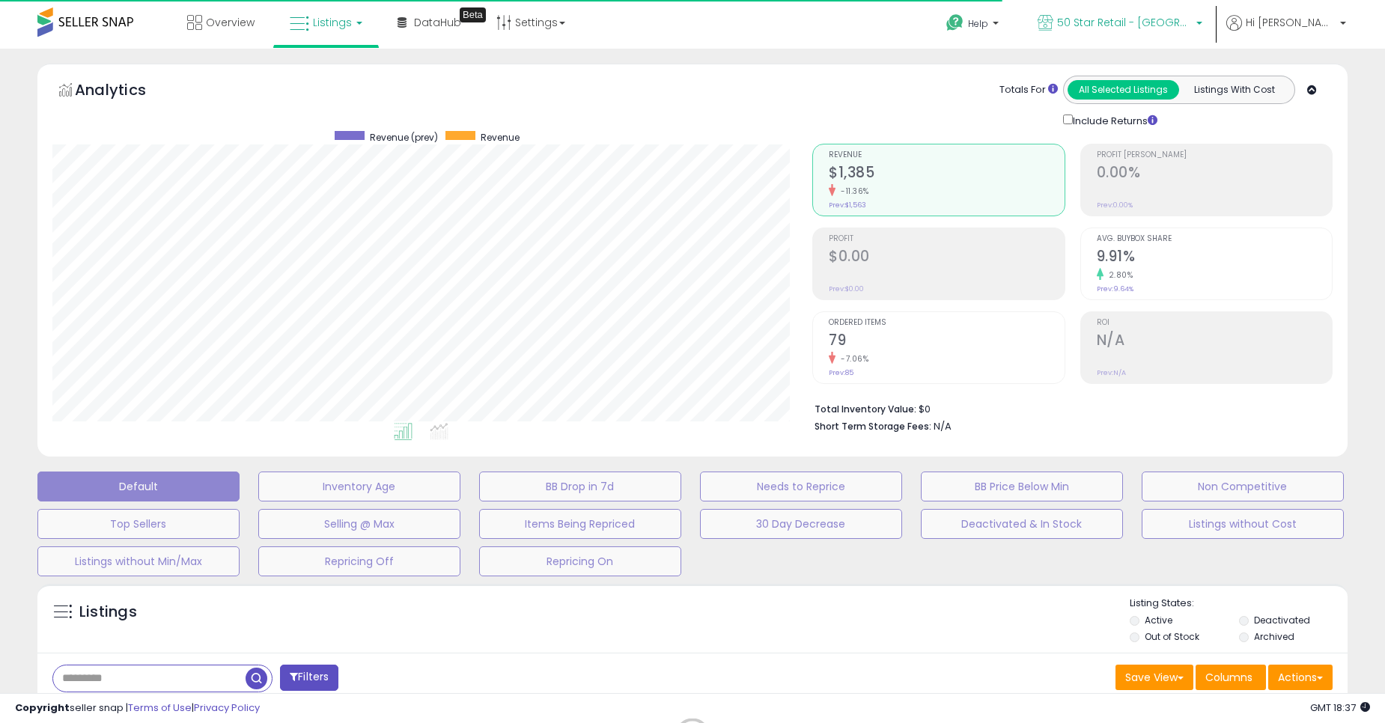
click at [1161, 23] on span "50 Star Retail - [GEOGRAPHIC_DATA]" at bounding box center [1124, 22] width 135 height 15
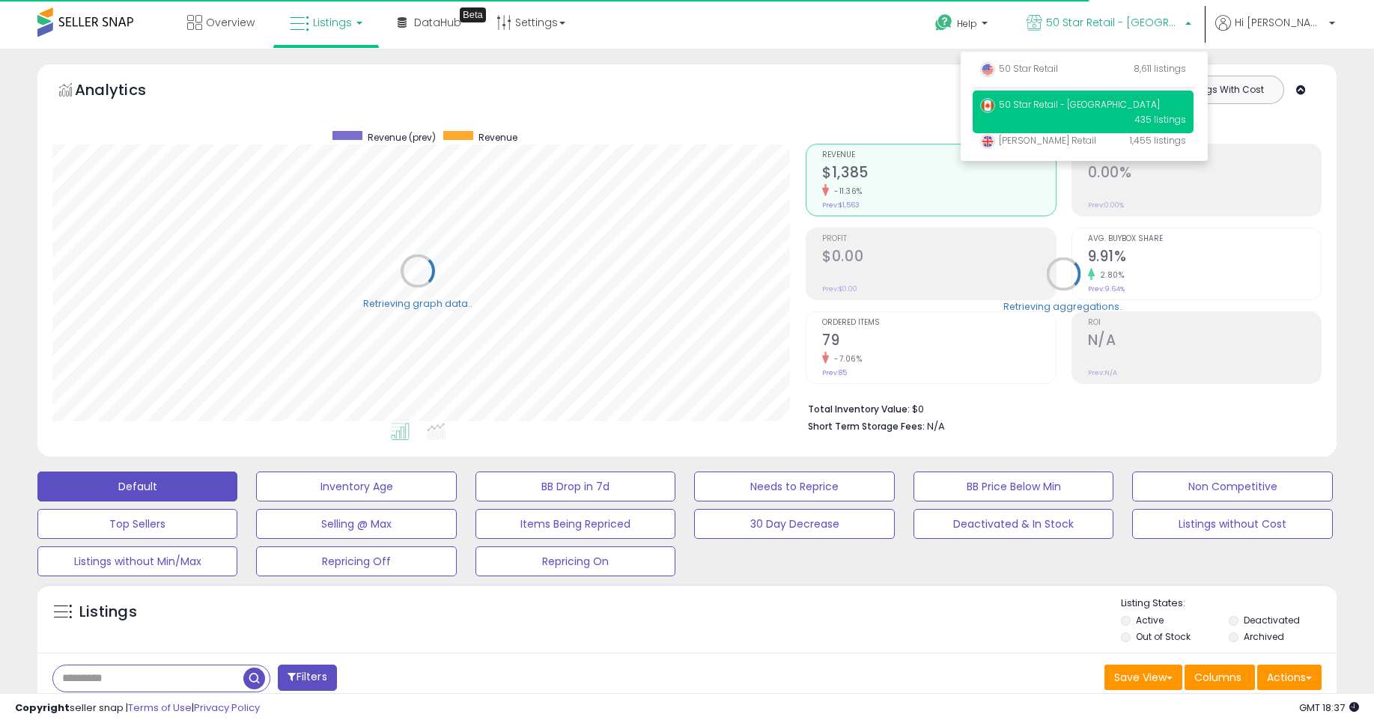
scroll to position [748530, 748084]
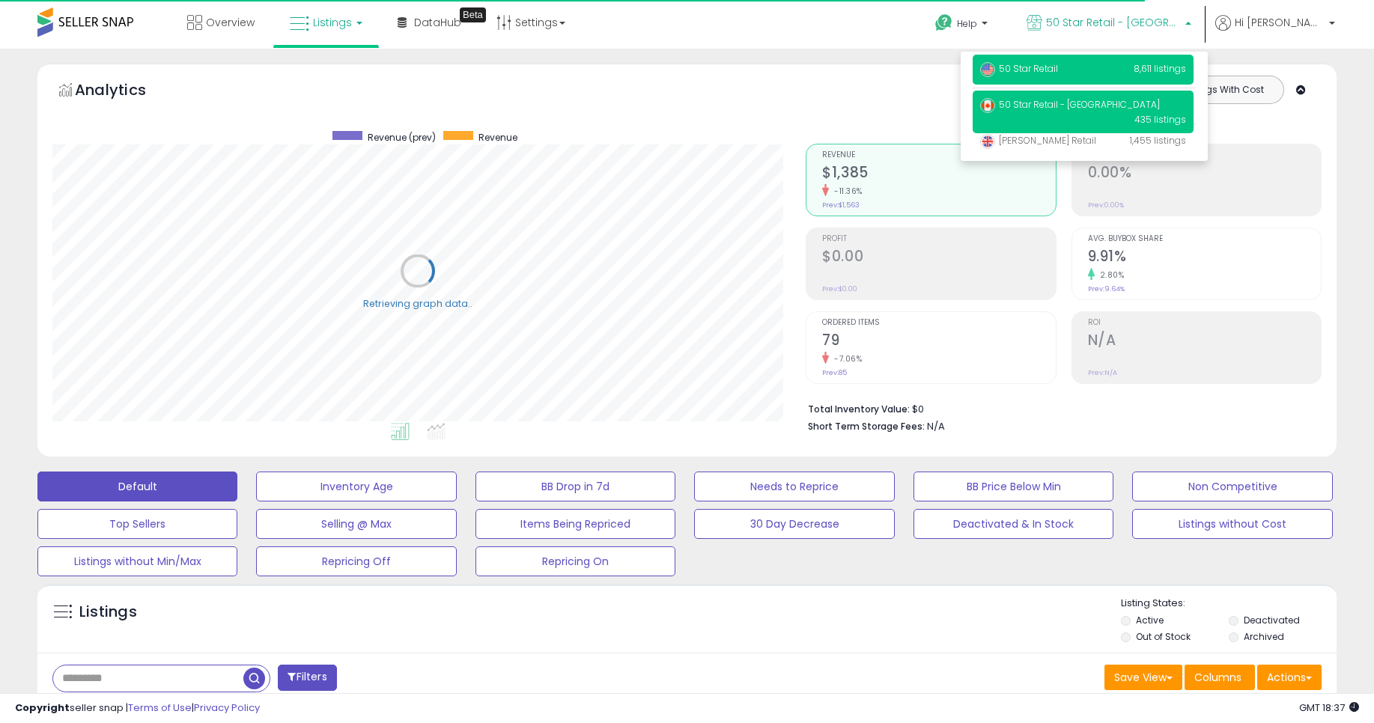
click at [1139, 67] on p "50 Star Retail 8,611 listings" at bounding box center [1083, 70] width 221 height 30
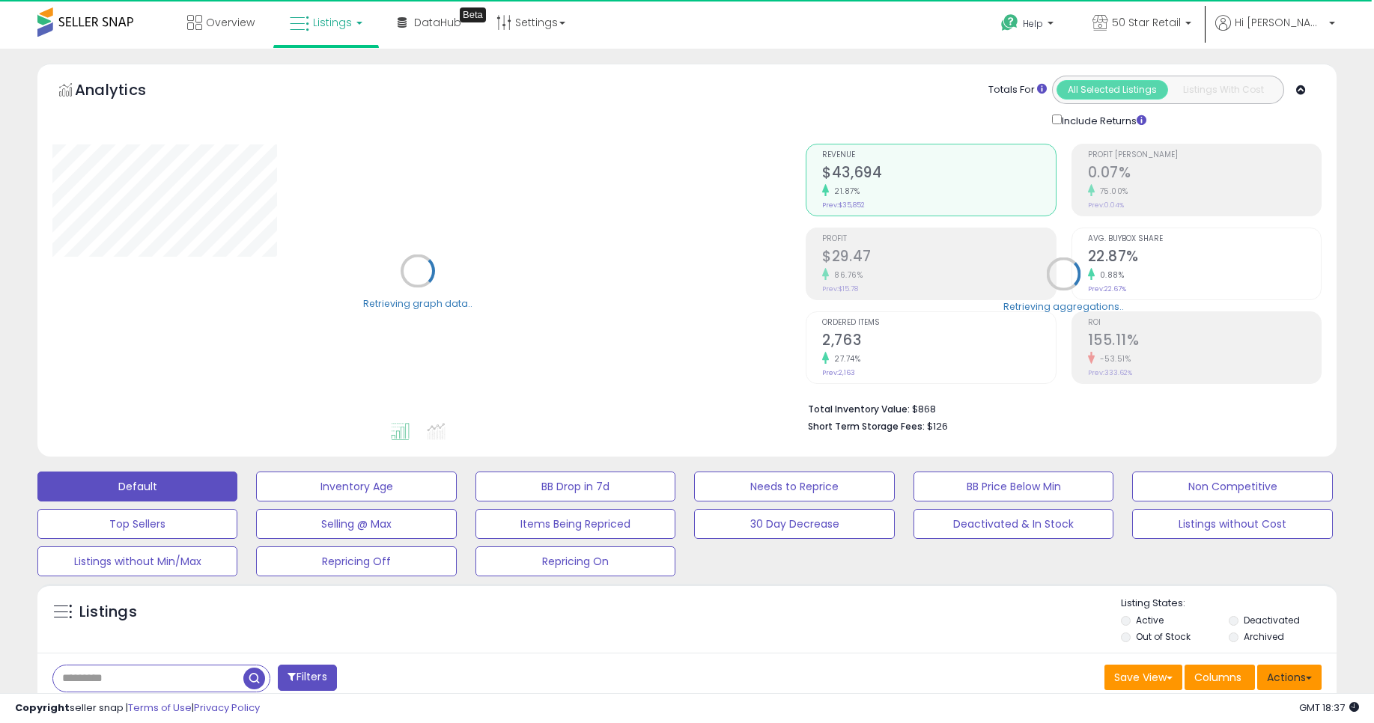
click at [1301, 675] on button "Actions" at bounding box center [1289, 677] width 64 height 25
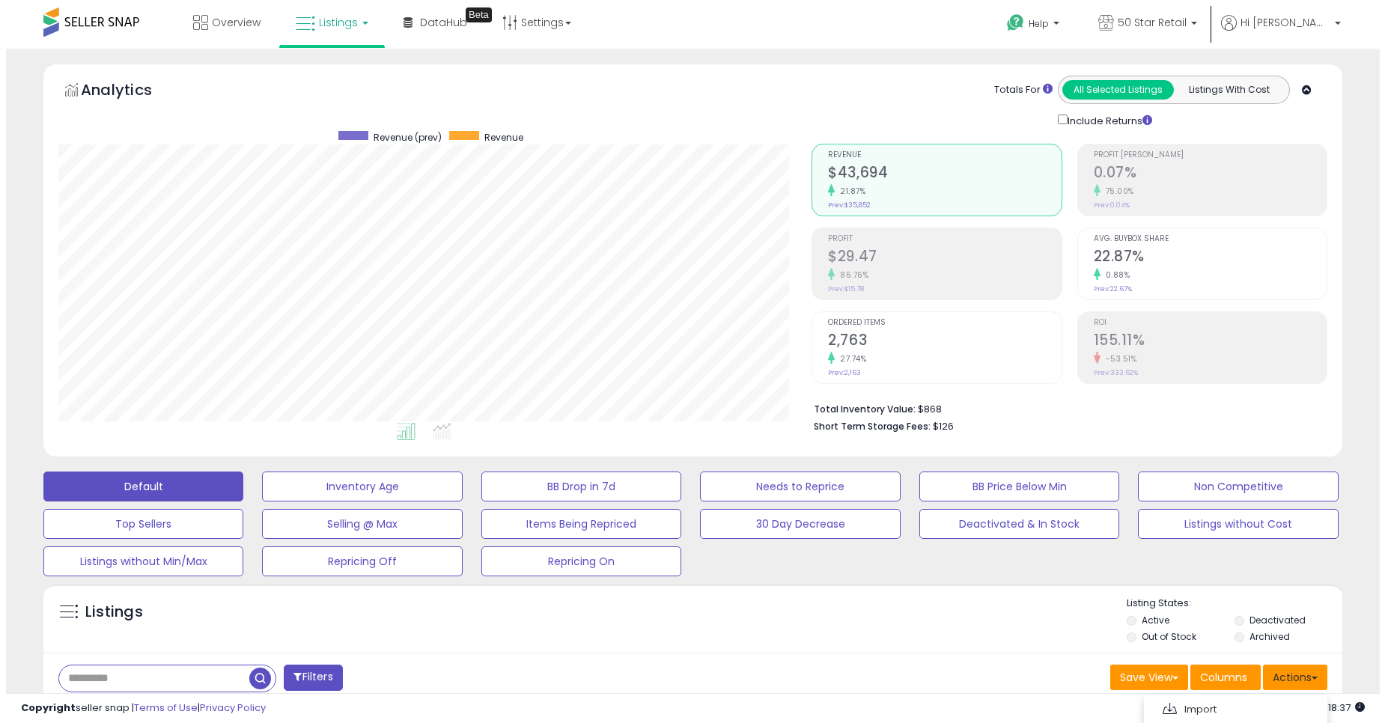
scroll to position [307, 754]
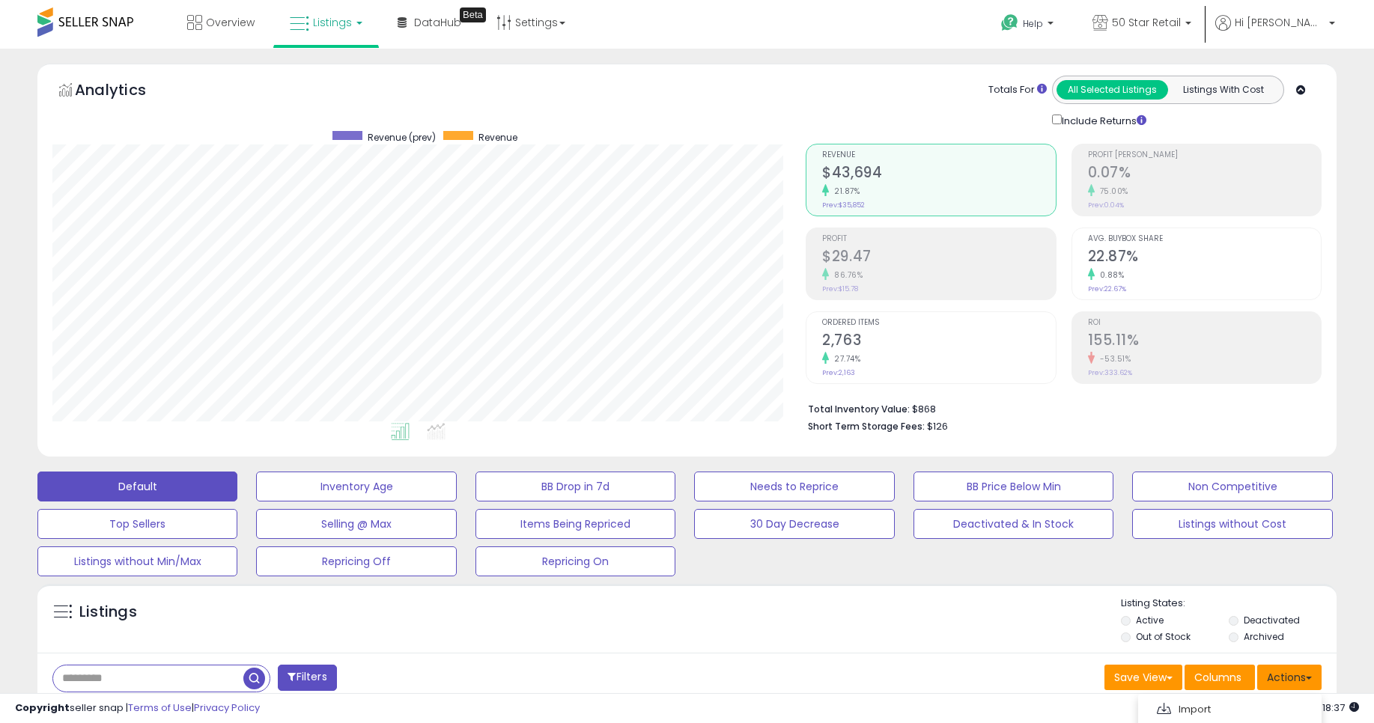
click at [1273, 679] on button "Actions" at bounding box center [1289, 677] width 64 height 25
click at [1306, 688] on button "Actions" at bounding box center [1289, 677] width 64 height 25
click at [1179, 714] on link "Import" at bounding box center [1228, 709] width 164 height 23
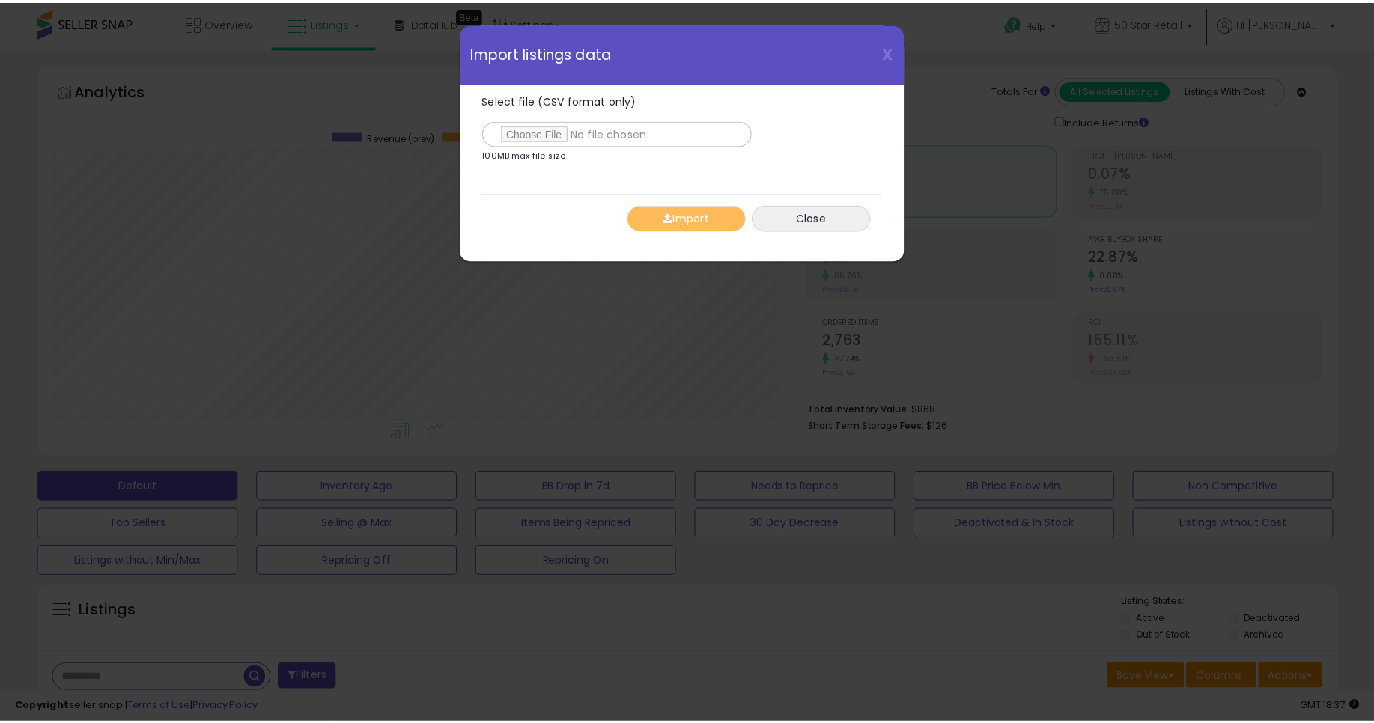
scroll to position [307, 760]
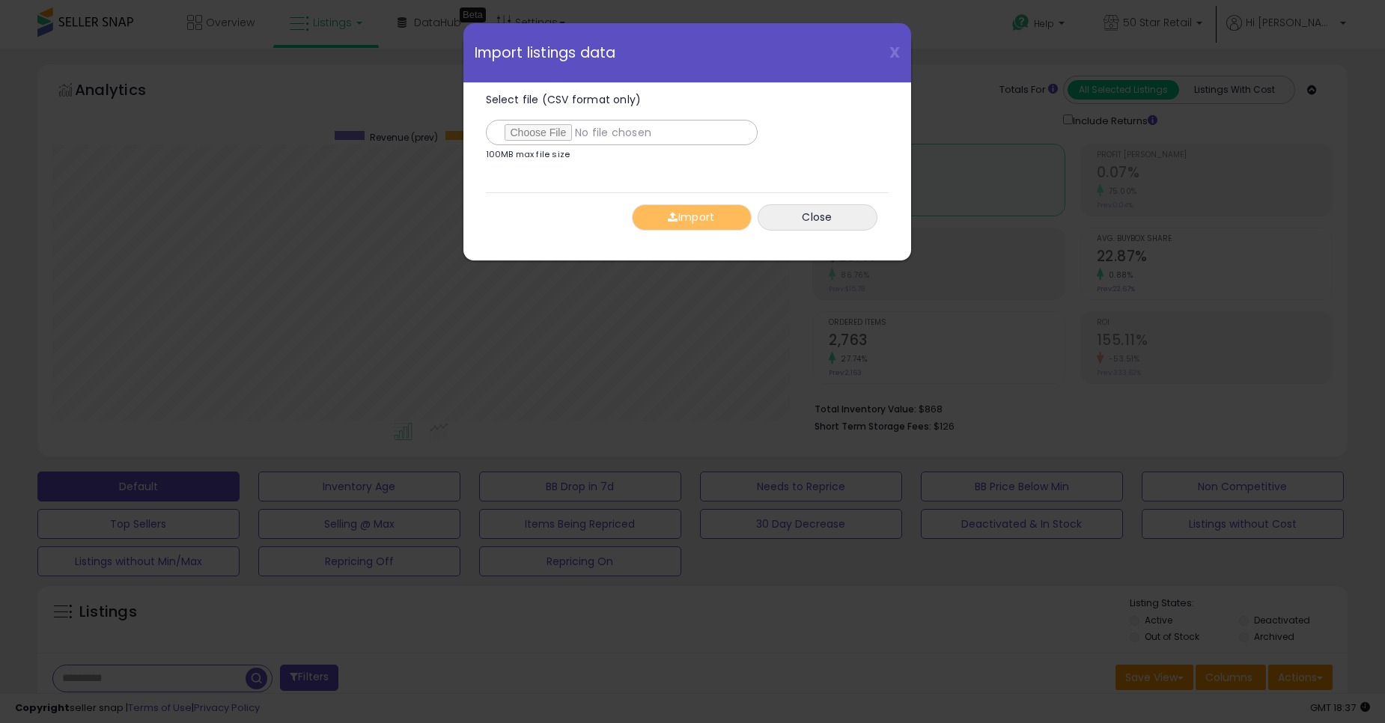
type input "**********"
click at [657, 213] on button "Import" at bounding box center [692, 217] width 120 height 26
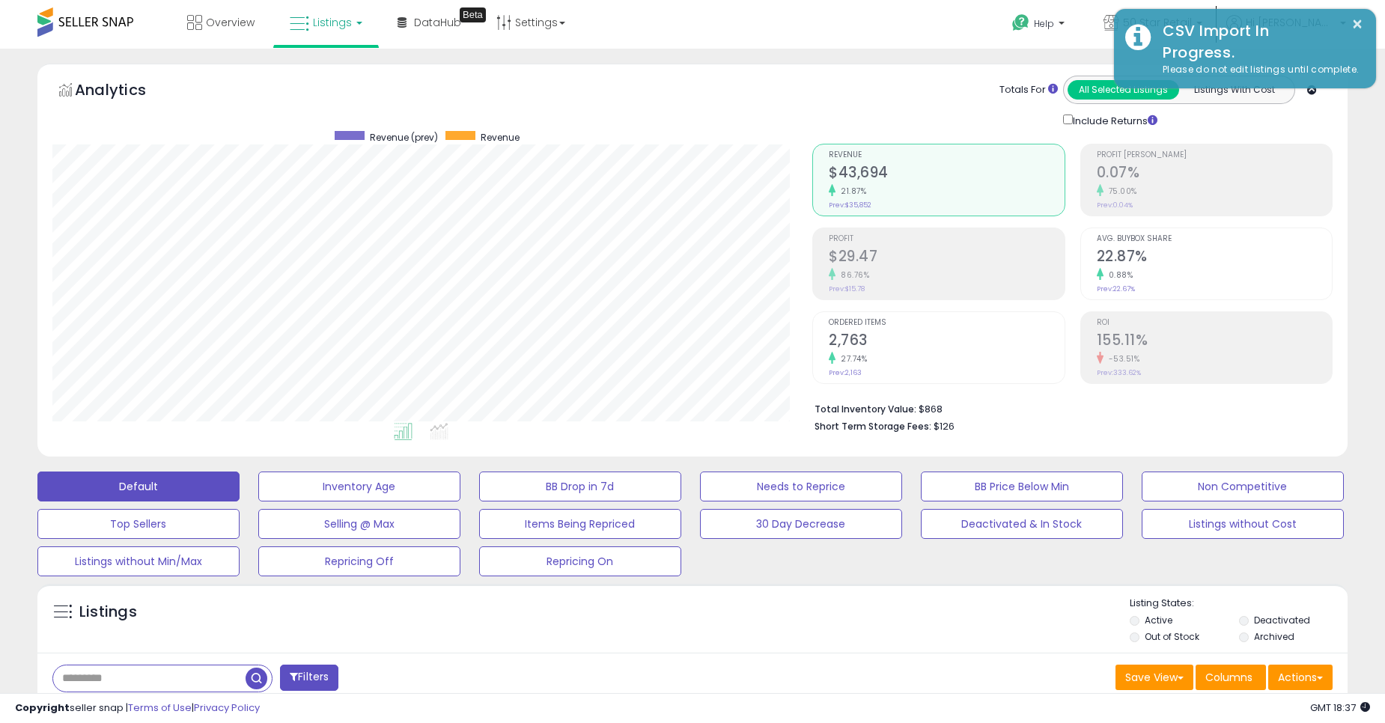
scroll to position [748530, 748084]
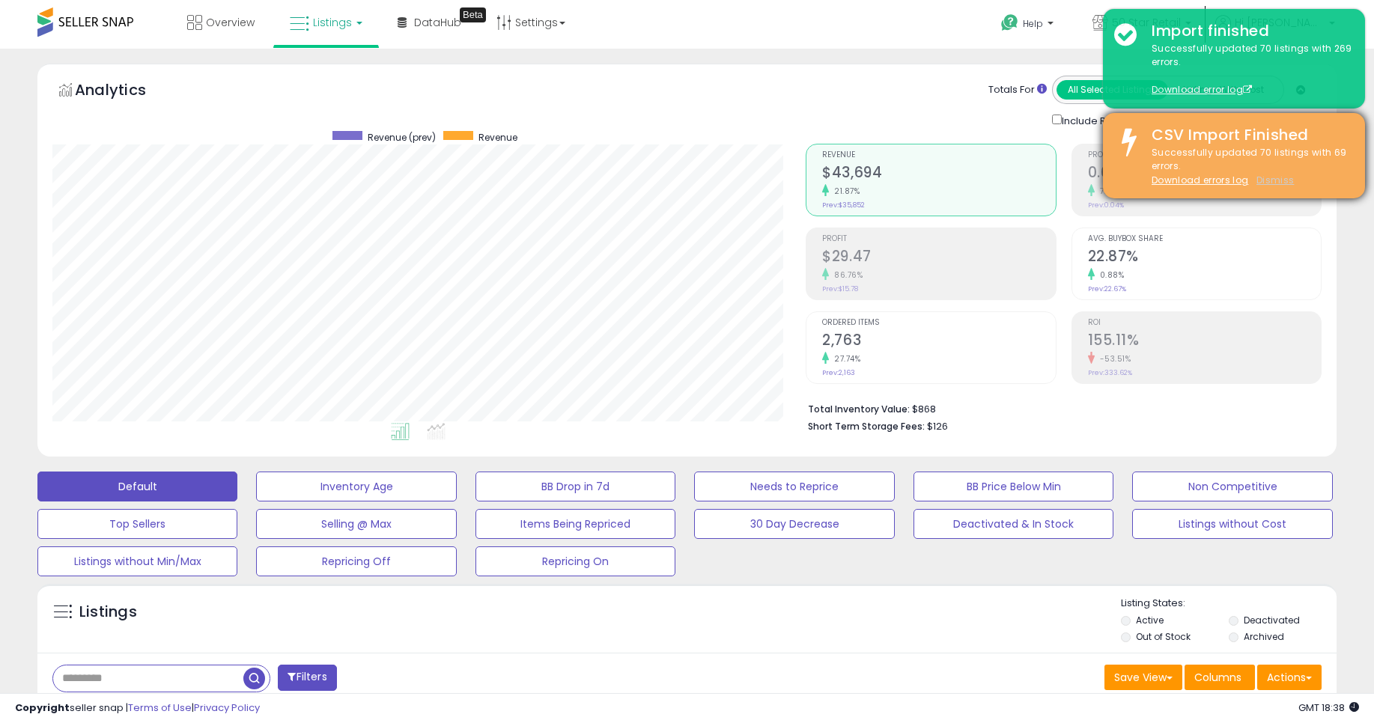
click at [1264, 183] on u "Dismiss" at bounding box center [1275, 180] width 37 height 13
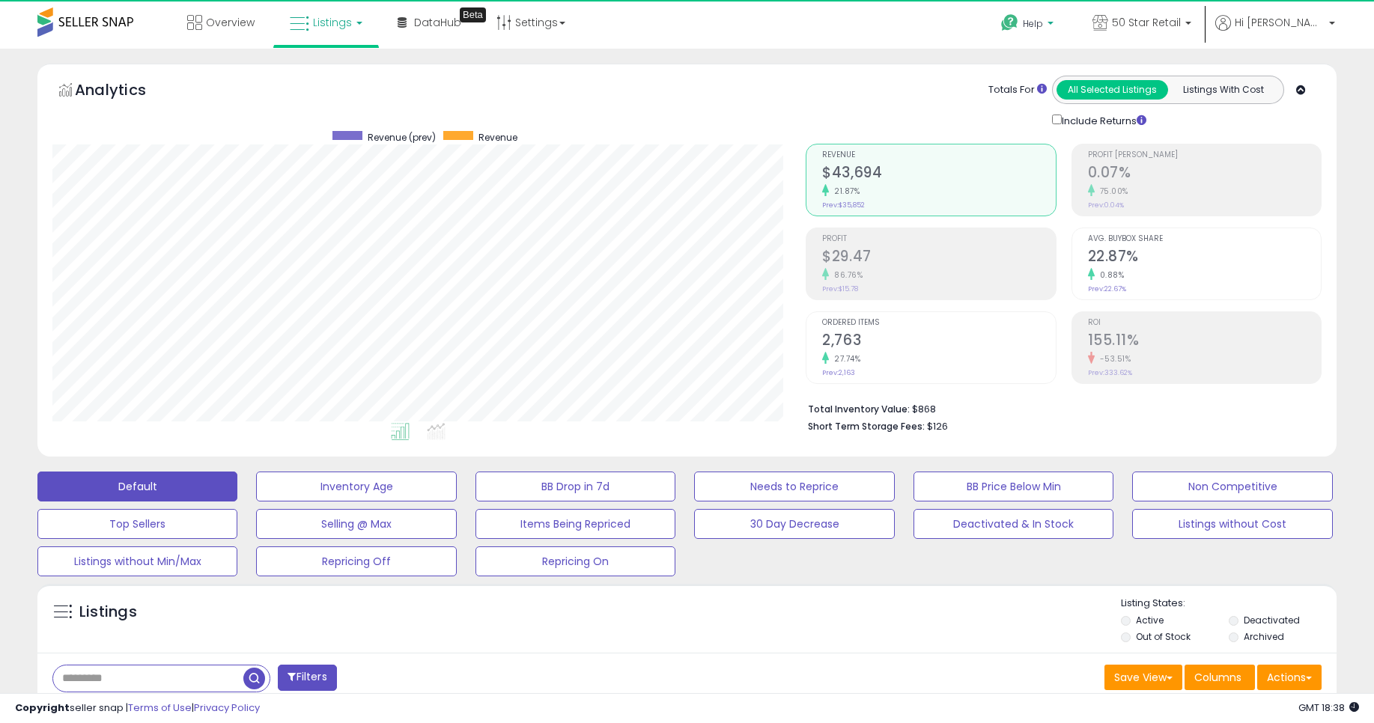
scroll to position [307, 754]
